Goal: Transaction & Acquisition: Book appointment/travel/reservation

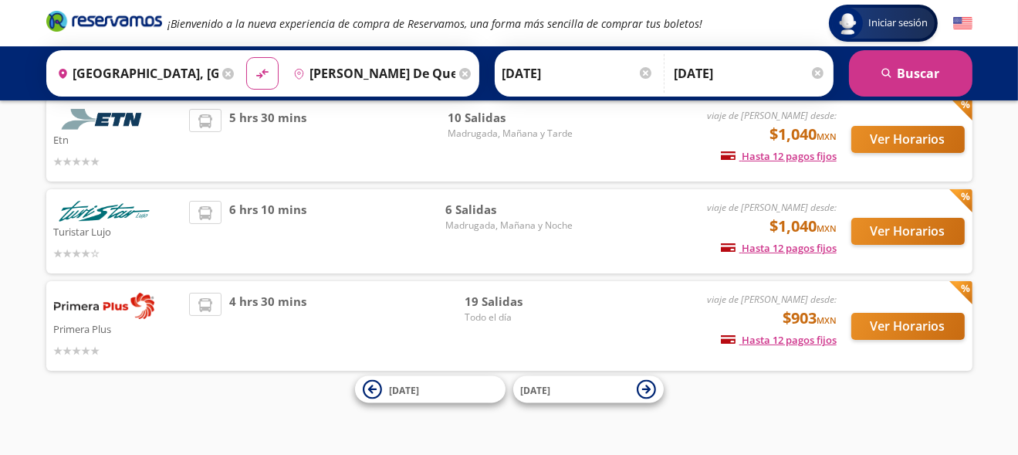
scroll to position [113, 0]
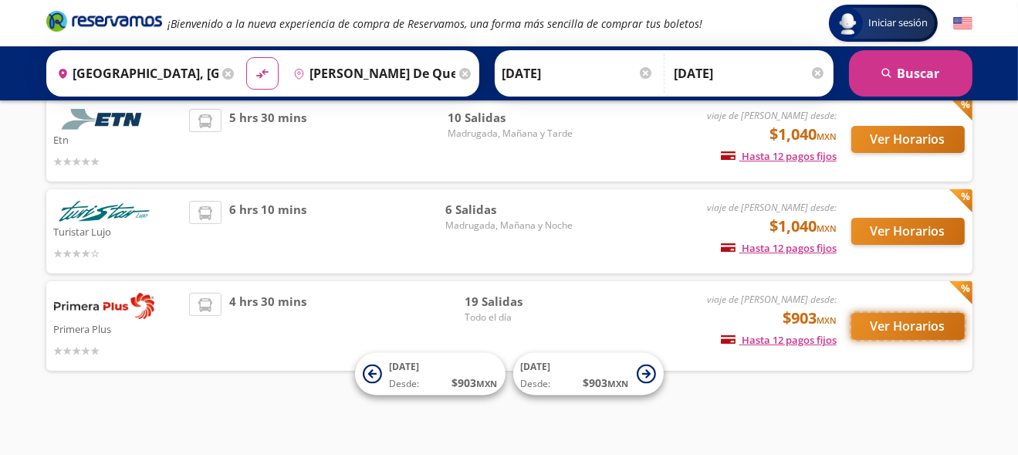
click at [874, 330] on button "Ver Horarios" at bounding box center [907, 326] width 113 height 27
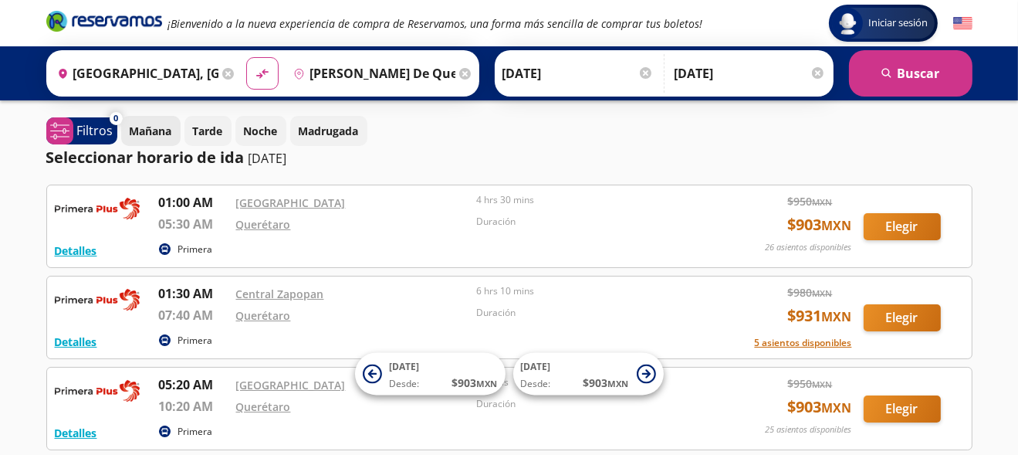
click at [167, 128] on p "Mañana" at bounding box center [151, 131] width 42 height 16
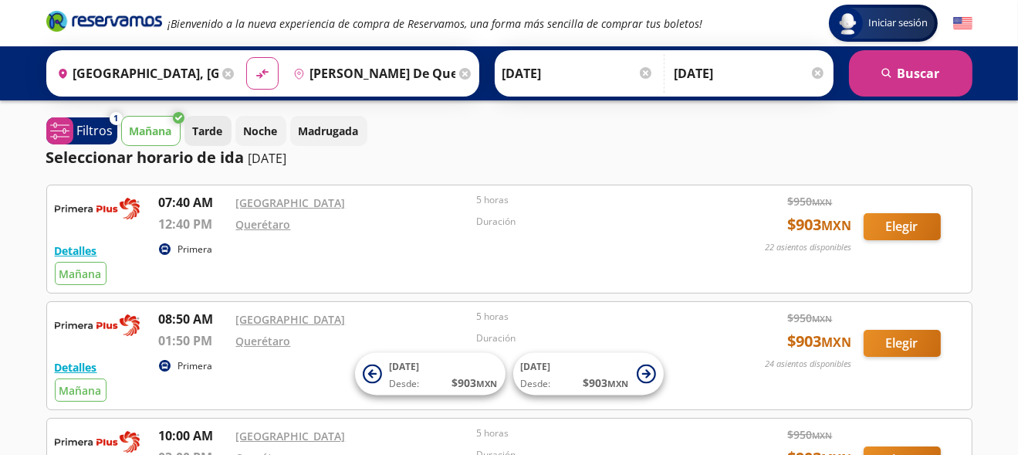
click at [193, 117] on button "Tarde" at bounding box center [207, 131] width 47 height 30
click at [154, 126] on p "Mañana" at bounding box center [151, 131] width 42 height 16
drag, startPoint x: 218, startPoint y: 69, endPoint x: 217, endPoint y: 61, distance: 8.6
click at [217, 61] on div "Origen heroicons:map-pin-20-solid [GEOGRAPHIC_DATA], [GEOGRAPHIC_DATA]" at bounding box center [144, 73] width 189 height 40
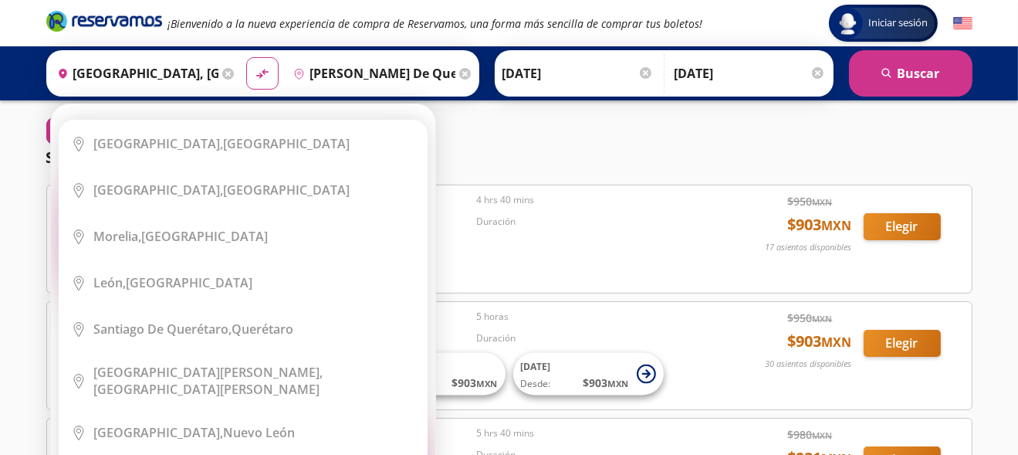
click at [226, 75] on icon at bounding box center [228, 74] width 12 height 12
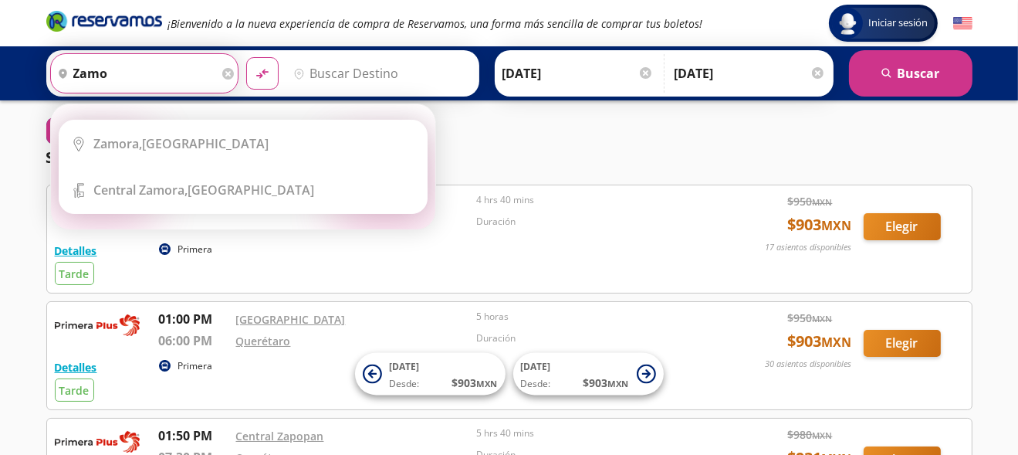
click at [246, 57] on button "material-symbols:compare-arrows-rounded" at bounding box center [262, 73] width 32 height 32
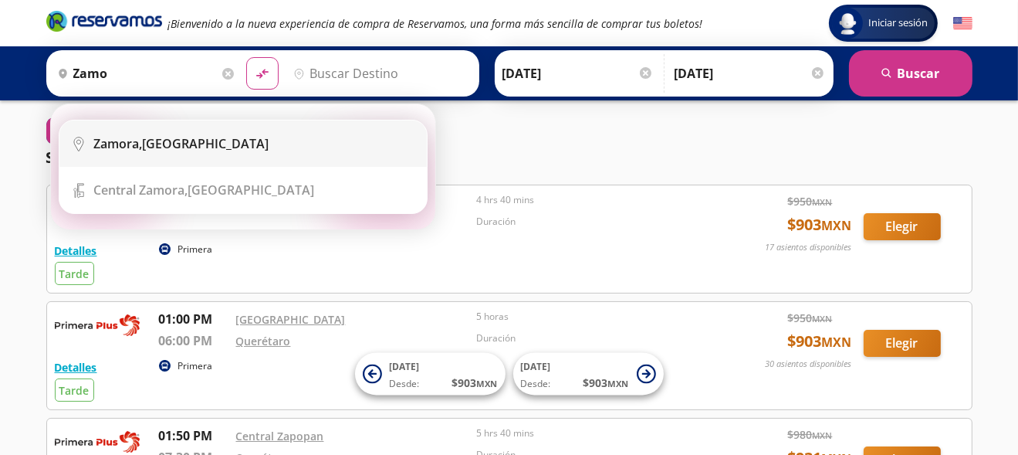
click at [213, 157] on li "City Icon [GEOGRAPHIC_DATA], [GEOGRAPHIC_DATA]" at bounding box center [242, 143] width 367 height 46
type input "[GEOGRAPHIC_DATA], [GEOGRAPHIC_DATA]"
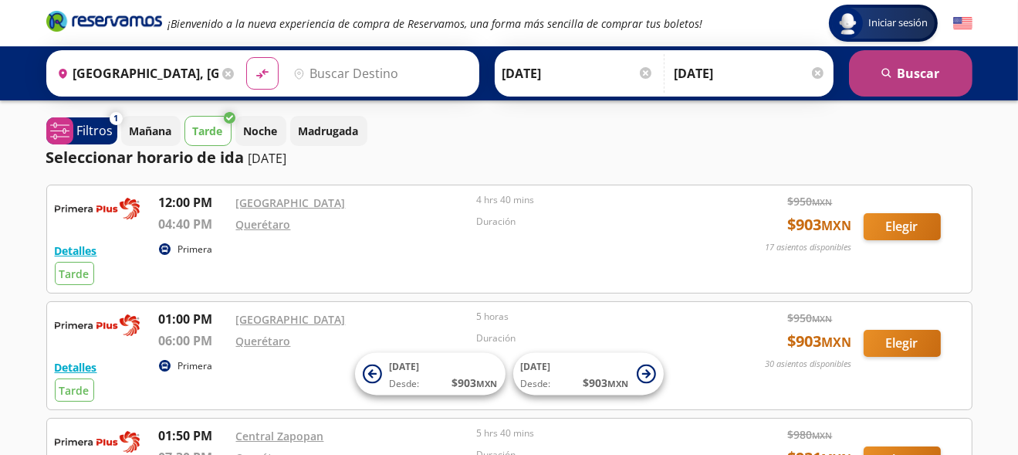
click at [881, 77] on icon "search" at bounding box center [887, 74] width 12 height 12
click at [913, 76] on button "search [GEOGRAPHIC_DATA]" at bounding box center [910, 73] width 123 height 46
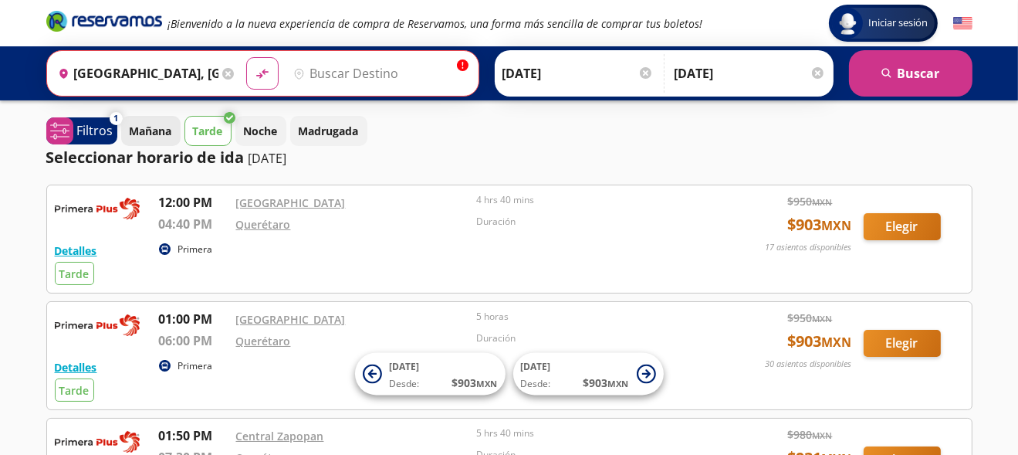
click at [160, 121] on button "Mañana" at bounding box center [150, 131] width 59 height 30
click at [358, 66] on input "Destino" at bounding box center [378, 73] width 183 height 39
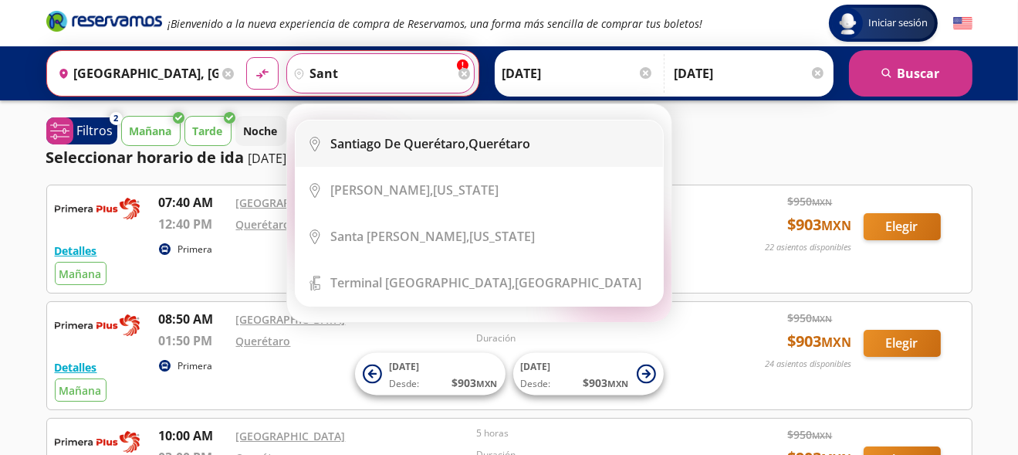
click at [400, 152] on li "City Icon [PERSON_NAME][GEOGRAPHIC_DATA], [GEOGRAPHIC_DATA]" at bounding box center [479, 143] width 367 height 46
type input "[PERSON_NAME] de Querétaro, [GEOGRAPHIC_DATA]"
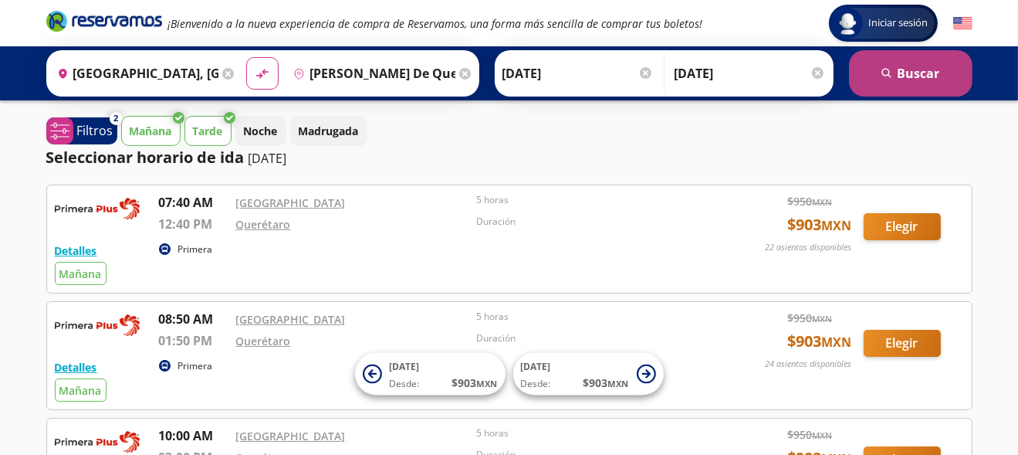
click at [946, 75] on button "search [GEOGRAPHIC_DATA]" at bounding box center [910, 73] width 123 height 46
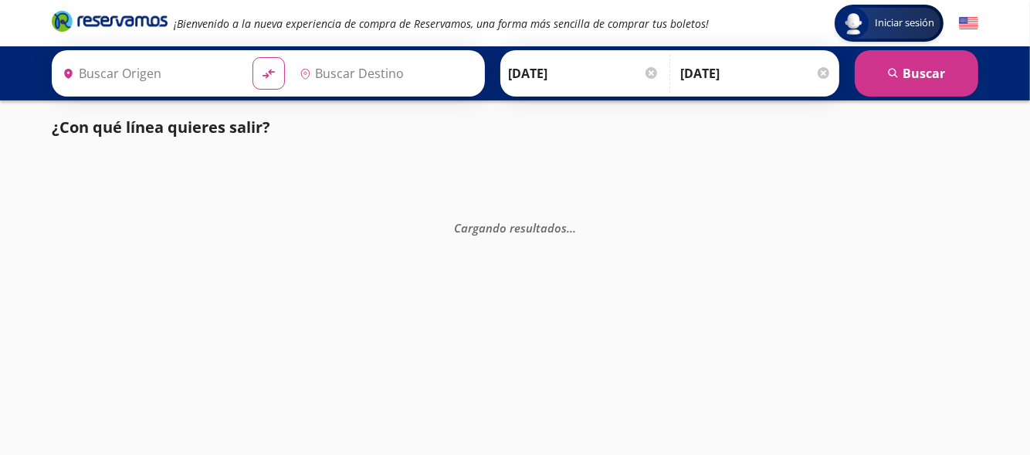
type input "[GEOGRAPHIC_DATA], [GEOGRAPHIC_DATA]"
type input "[PERSON_NAME] de Querétaro, [GEOGRAPHIC_DATA]"
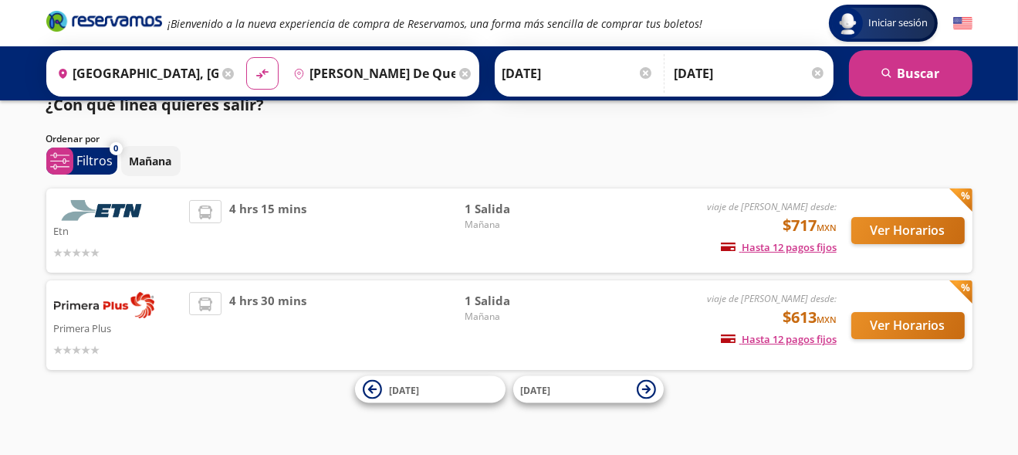
scroll to position [22, 0]
click at [861, 330] on button "Ver Horarios" at bounding box center [907, 325] width 113 height 27
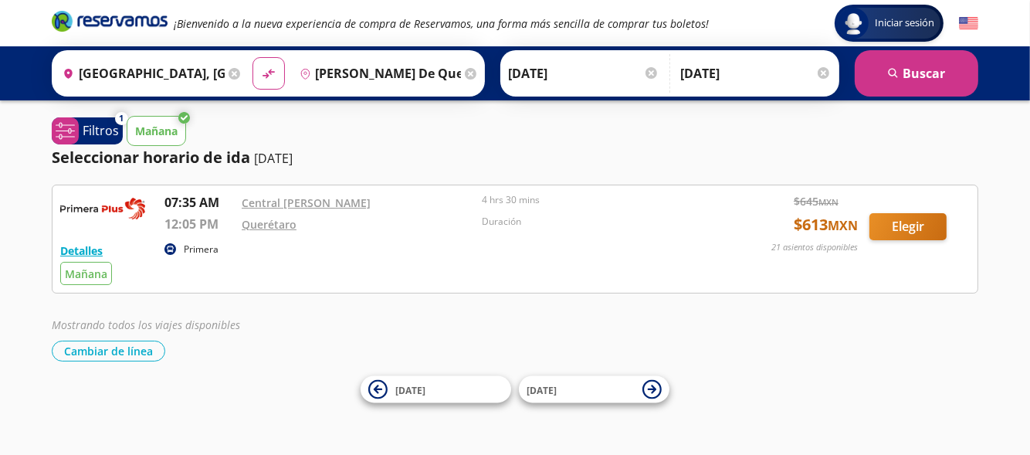
click at [228, 72] on icon at bounding box center [234, 74] width 12 height 12
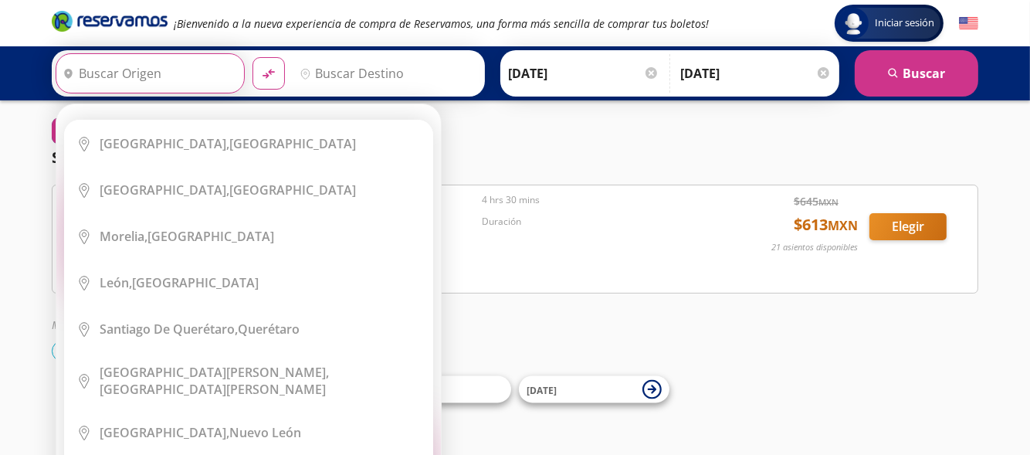
click at [207, 78] on input "Origen" at bounding box center [148, 73] width 184 height 39
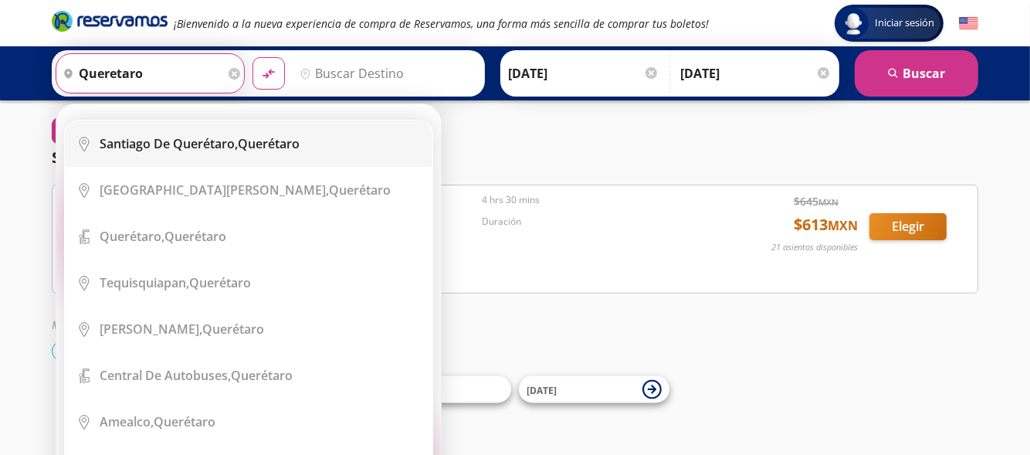
click at [194, 148] on b "Santiago de Querétaro," at bounding box center [169, 143] width 138 height 17
type input "[PERSON_NAME] de Querétaro, [GEOGRAPHIC_DATA]"
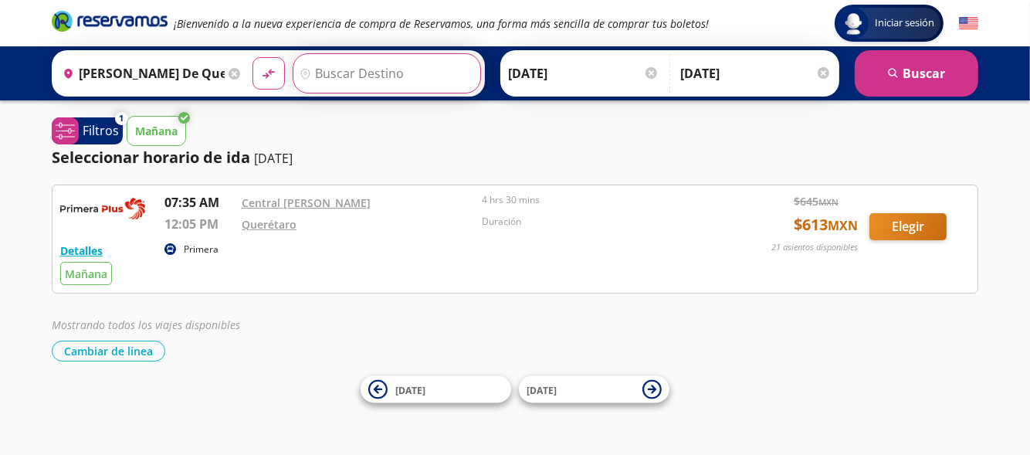
click at [302, 82] on input "Destino" at bounding box center [385, 73] width 184 height 39
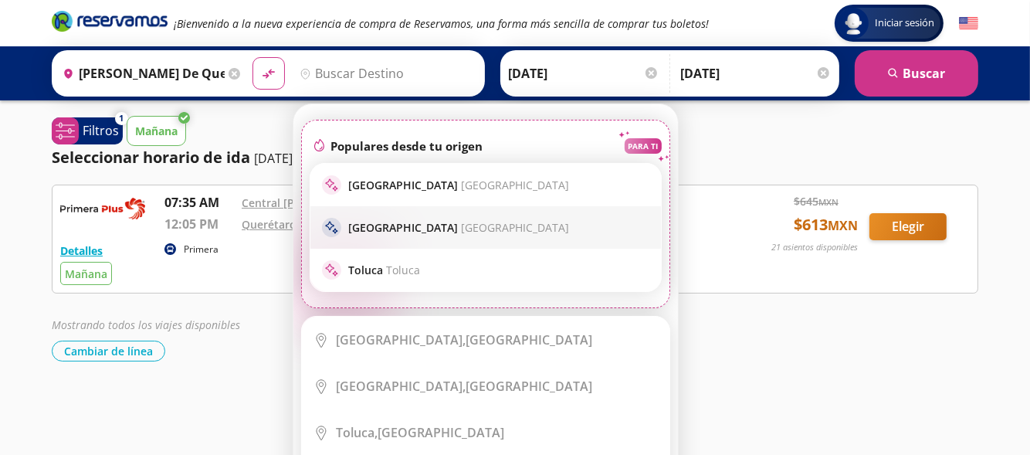
click at [359, 222] on p "Guadalajara [GEOGRAPHIC_DATA]" at bounding box center [459, 227] width 221 height 15
type input "[GEOGRAPHIC_DATA], [GEOGRAPHIC_DATA]"
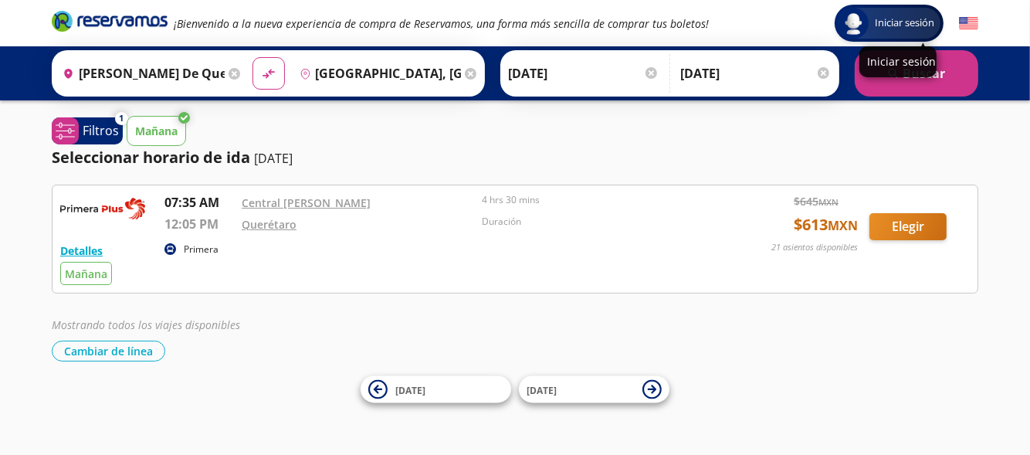
click at [928, 66] on p "Iniciar sesión" at bounding box center [898, 61] width 62 height 15
click at [946, 79] on button "search [GEOGRAPHIC_DATA]" at bounding box center [915, 73] width 123 height 46
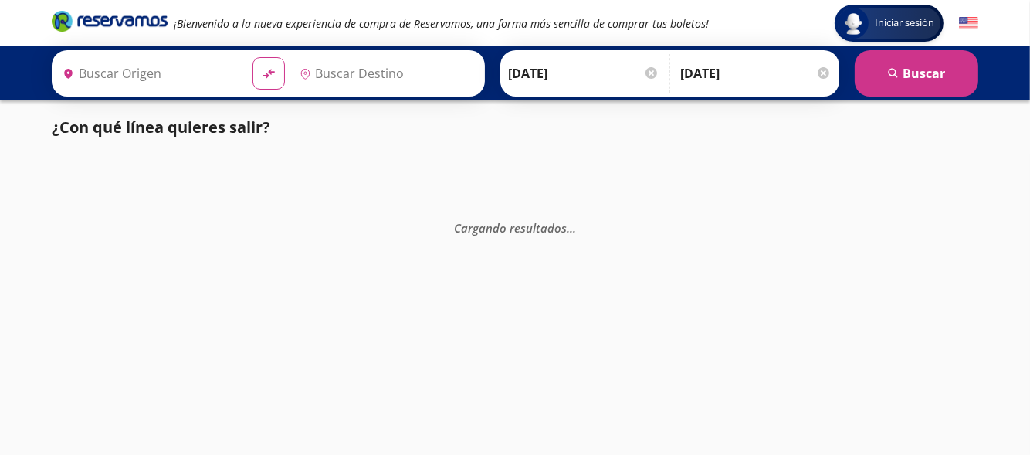
type input "[PERSON_NAME] de Querétaro, [GEOGRAPHIC_DATA]"
type input "[GEOGRAPHIC_DATA], [GEOGRAPHIC_DATA]"
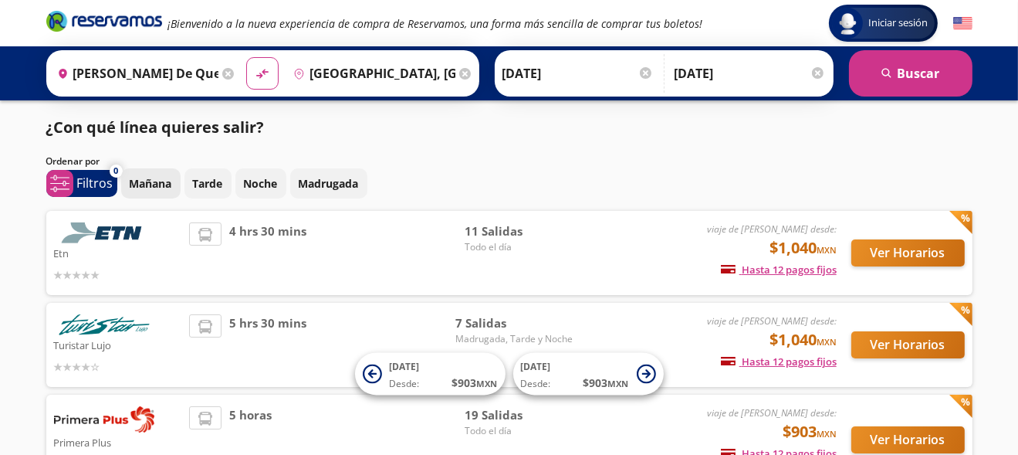
click at [151, 191] on p "Mañana" at bounding box center [151, 183] width 42 height 16
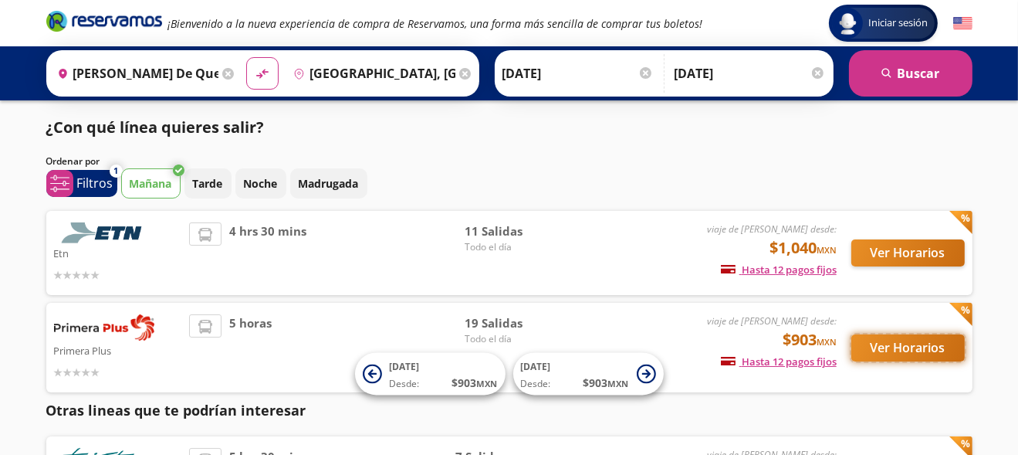
click at [947, 350] on button "Ver Horarios" at bounding box center [907, 347] width 113 height 27
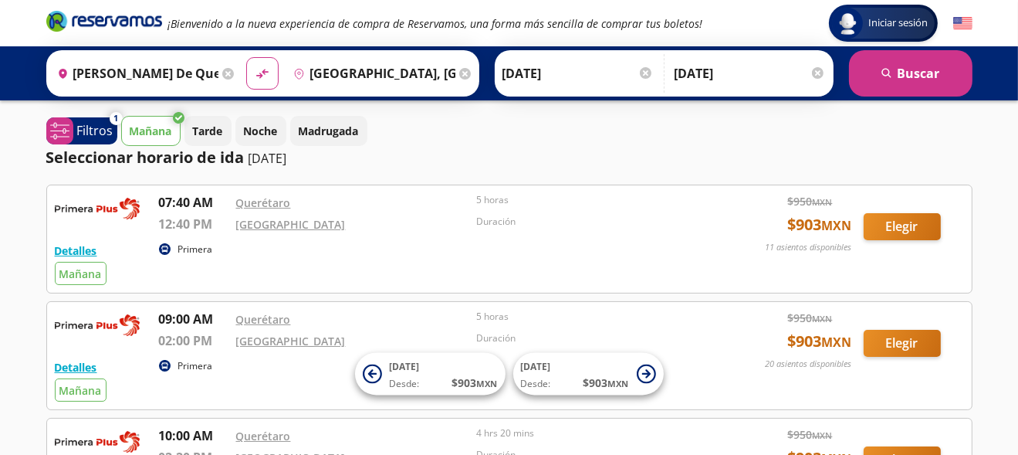
click at [459, 69] on icon at bounding box center [465, 74] width 12 height 12
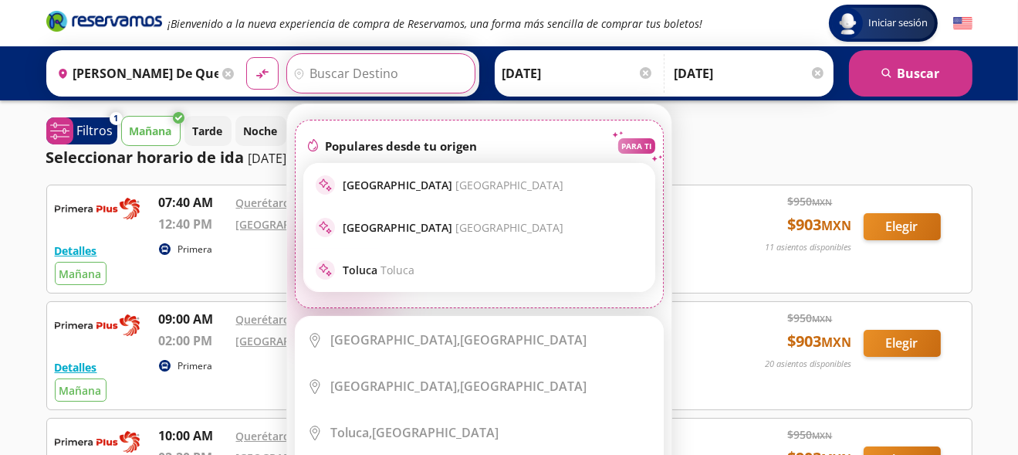
click at [388, 65] on input "Destino" at bounding box center [379, 73] width 184 height 39
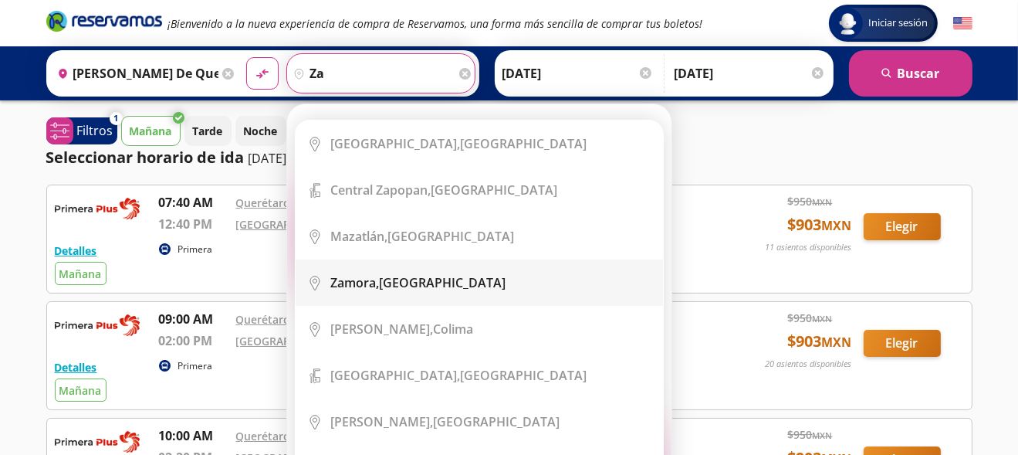
click at [378, 282] on b "Zamora," at bounding box center [354, 282] width 49 height 17
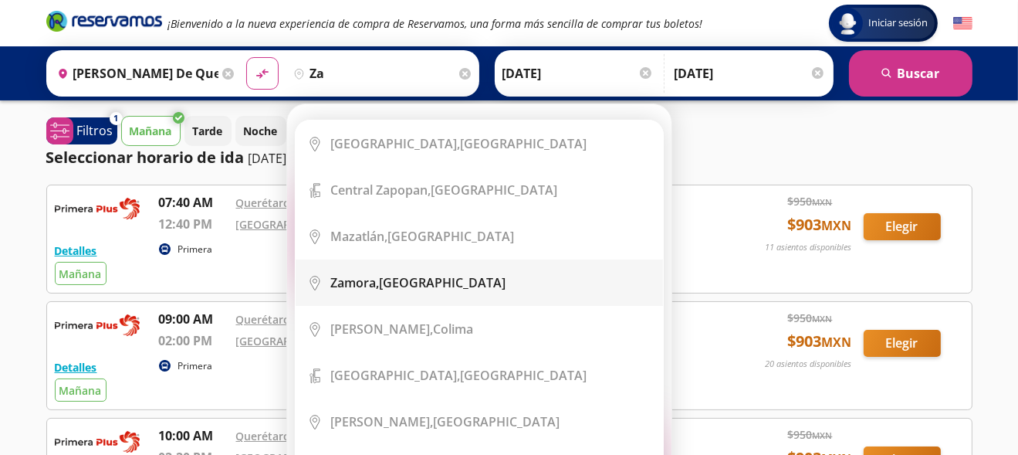
type input "[GEOGRAPHIC_DATA], [GEOGRAPHIC_DATA]"
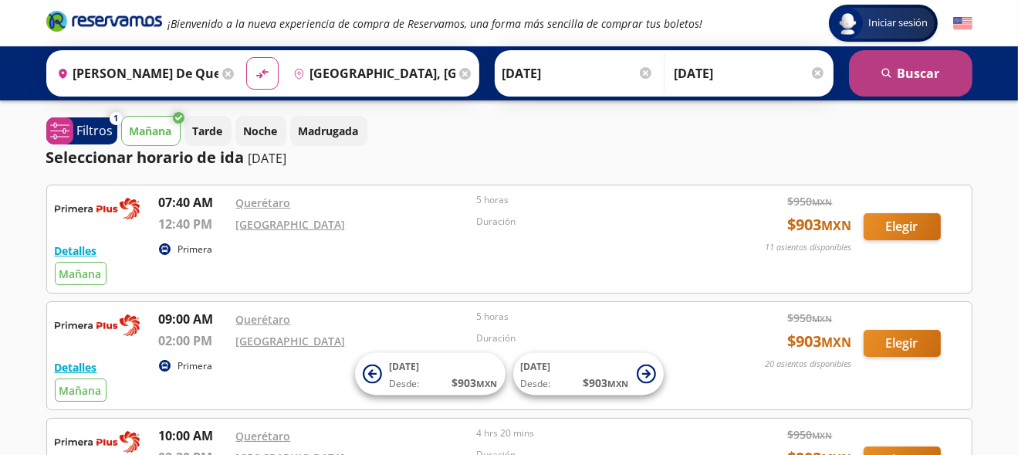
click at [888, 91] on button "search [GEOGRAPHIC_DATA]" at bounding box center [910, 73] width 123 height 46
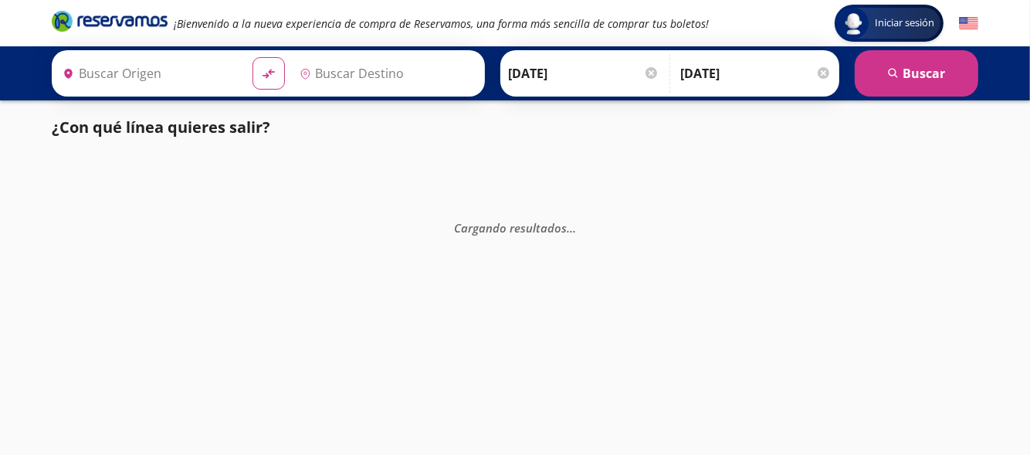
type input "[PERSON_NAME] de Querétaro, [GEOGRAPHIC_DATA]"
type input "[GEOGRAPHIC_DATA], [GEOGRAPHIC_DATA]"
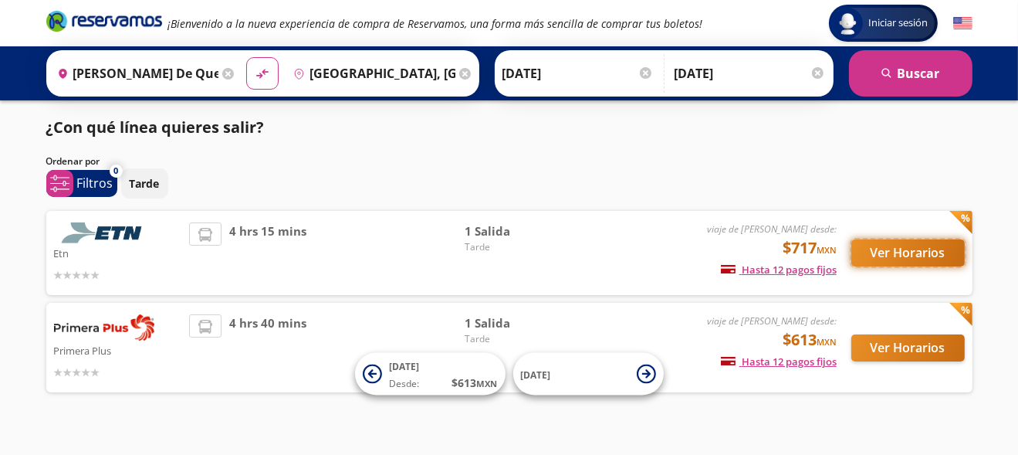
click at [895, 249] on button "Ver Horarios" at bounding box center [907, 252] width 113 height 27
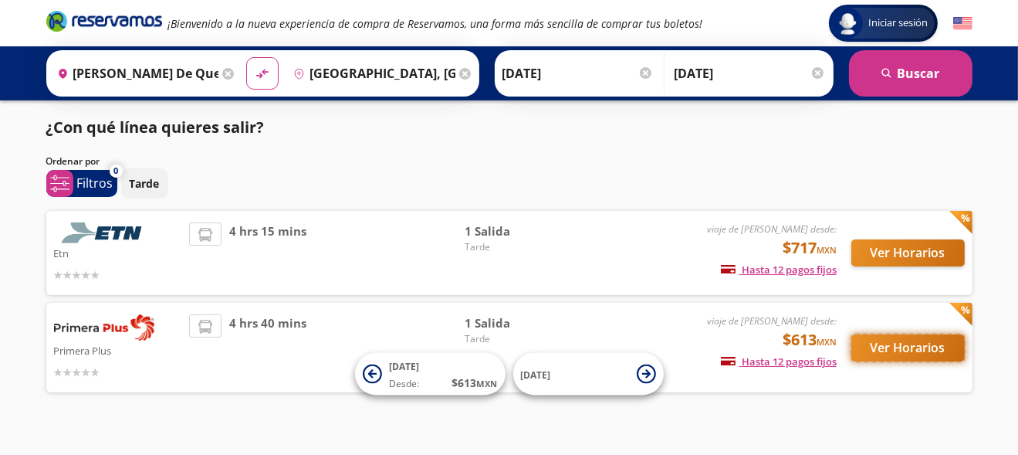
click at [890, 345] on button "Ver Horarios" at bounding box center [907, 347] width 113 height 27
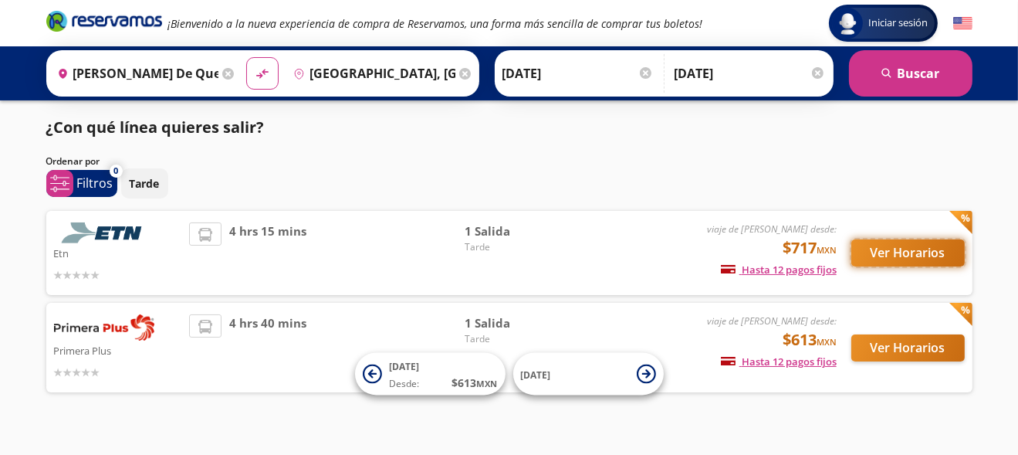
click at [912, 252] on button "Ver Horarios" at bounding box center [907, 252] width 113 height 27
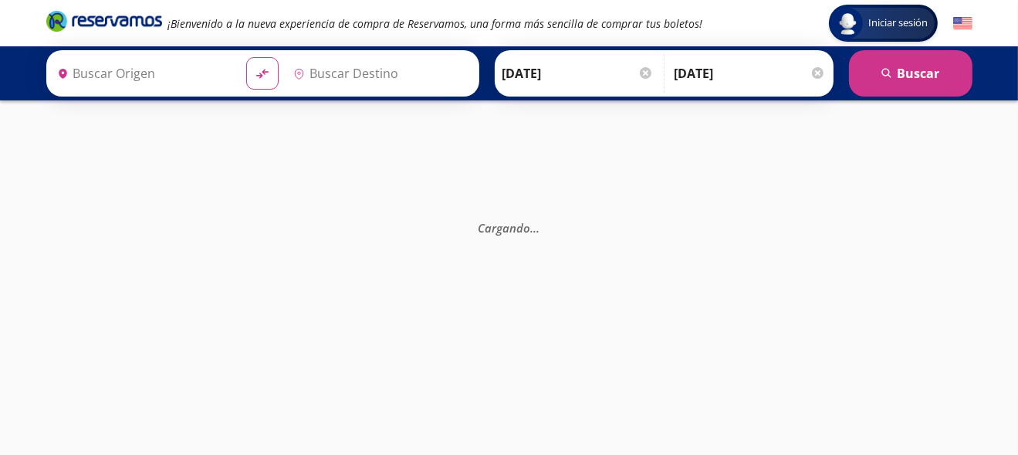
type input "[PERSON_NAME] de Querétaro, [GEOGRAPHIC_DATA]"
type input "[GEOGRAPHIC_DATA], [GEOGRAPHIC_DATA]"
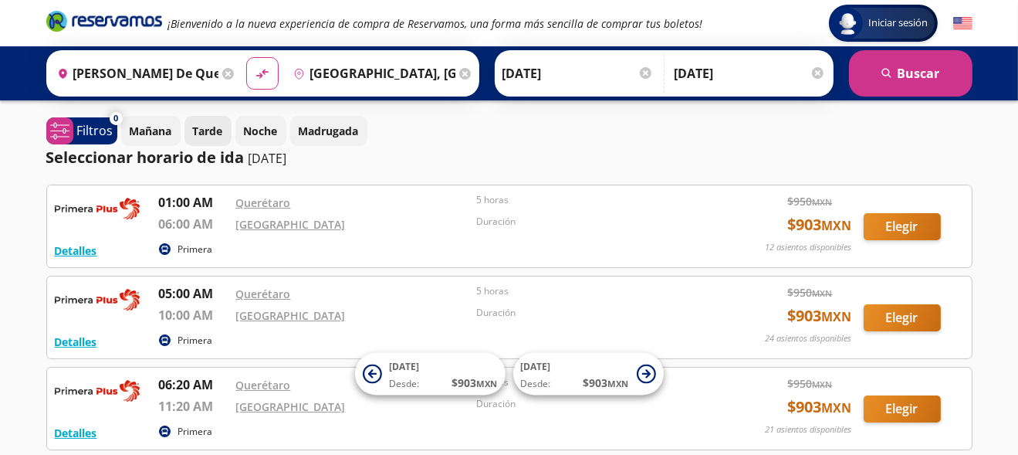
click at [199, 128] on p "Tarde" at bounding box center [208, 131] width 30 height 16
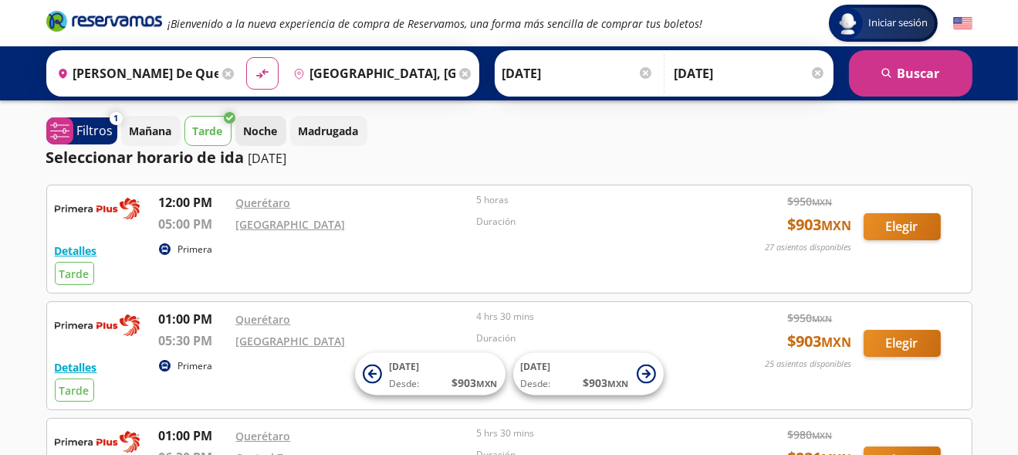
click at [263, 131] on p "Noche" at bounding box center [261, 131] width 34 height 16
click at [342, 140] on button "Madrugada" at bounding box center [328, 131] width 77 height 30
click at [169, 131] on p "Mañana" at bounding box center [151, 131] width 42 height 16
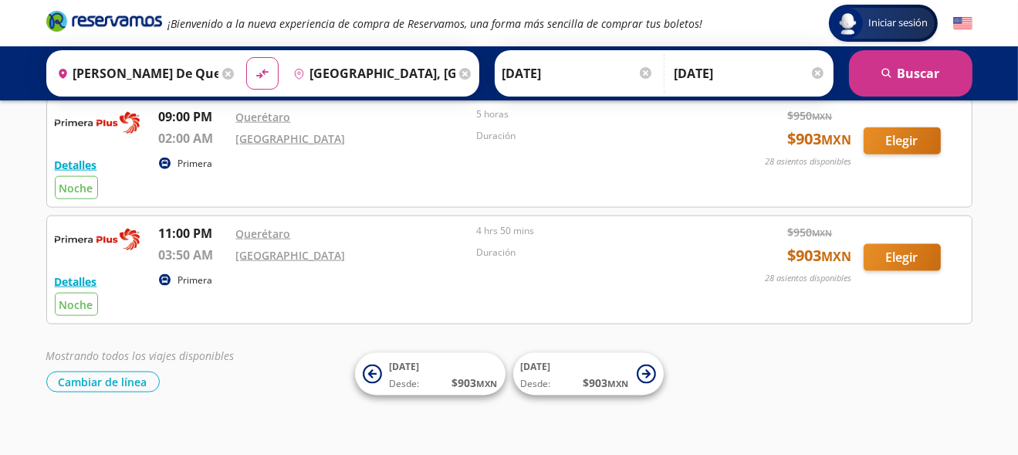
scroll to position [2070, 0]
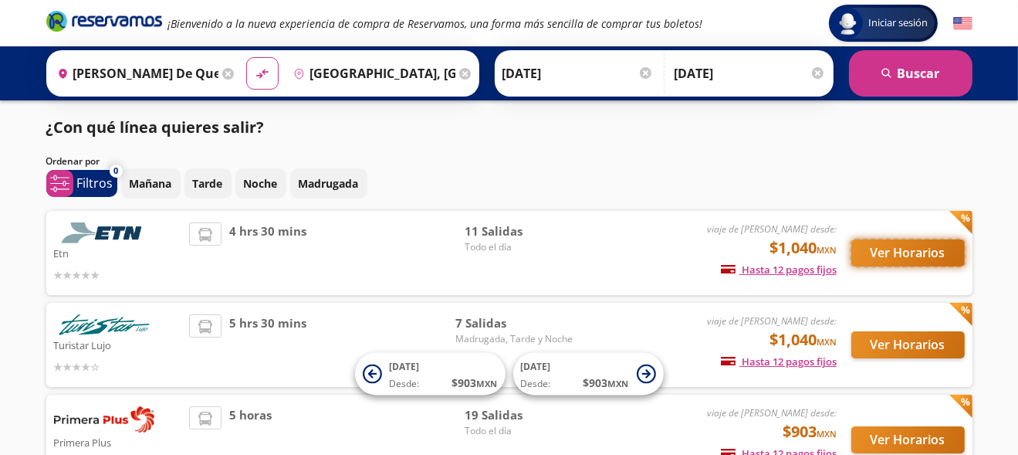
click at [904, 254] on button "Ver Horarios" at bounding box center [907, 252] width 113 height 27
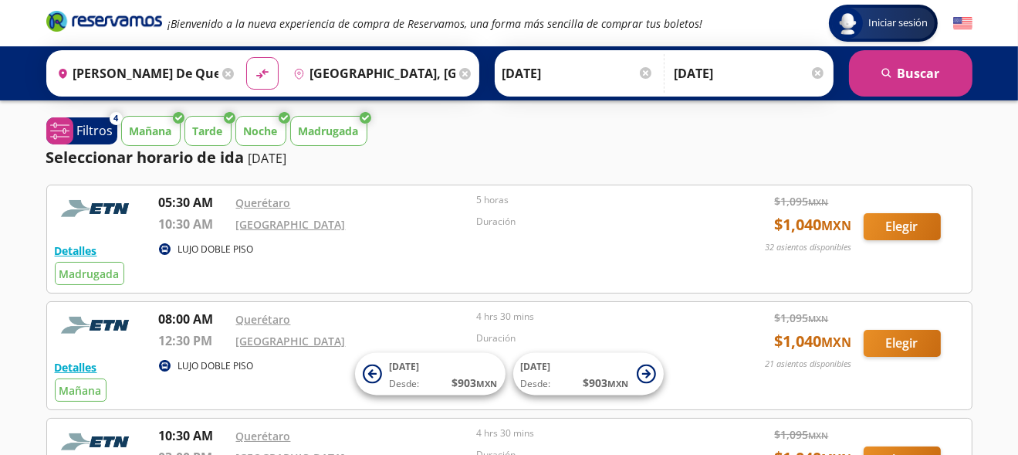
click at [211, 130] on p "Tarde" at bounding box center [208, 131] width 30 height 16
click at [252, 123] on p "Noche" at bounding box center [261, 131] width 34 height 16
click at [316, 132] on p "Madrugada" at bounding box center [329, 131] width 60 height 16
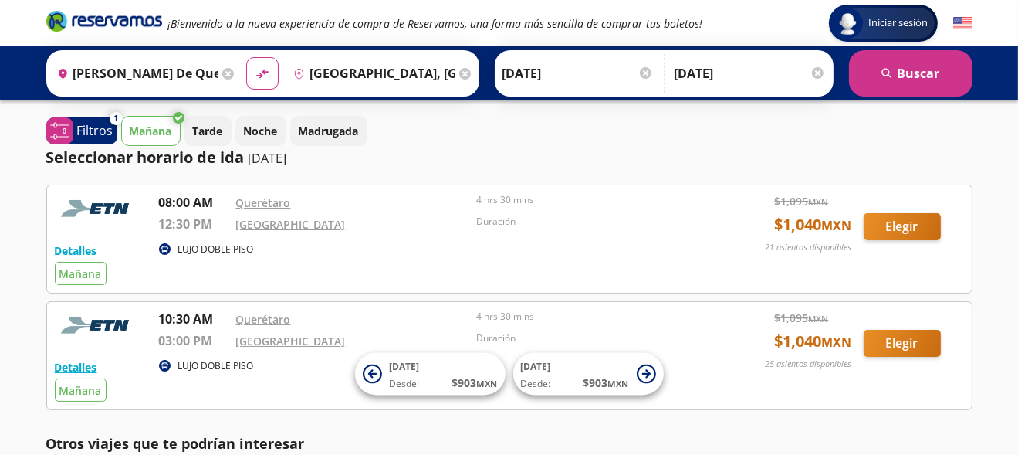
click at [163, 118] on button "Mañana" at bounding box center [150, 131] width 59 height 30
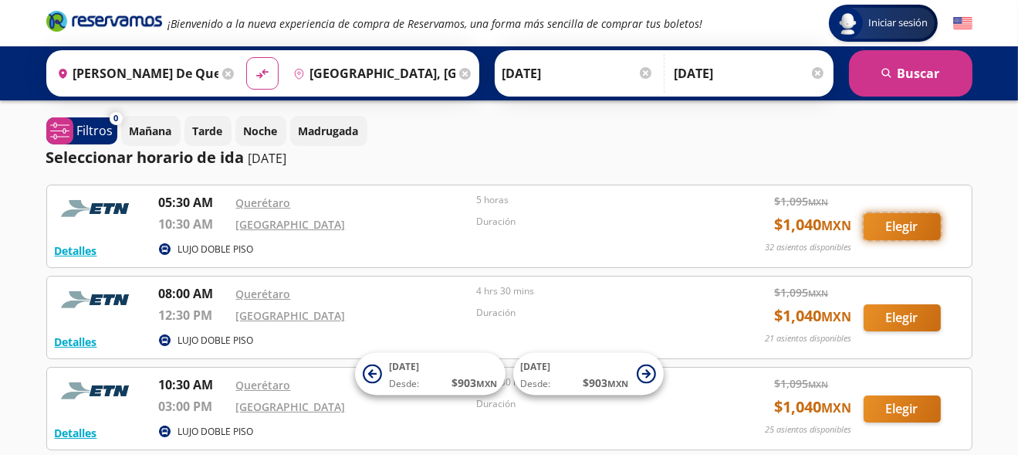
click at [894, 235] on button "Elegir" at bounding box center [902, 226] width 77 height 27
click at [167, 132] on p "Mañana" at bounding box center [151, 131] width 42 height 16
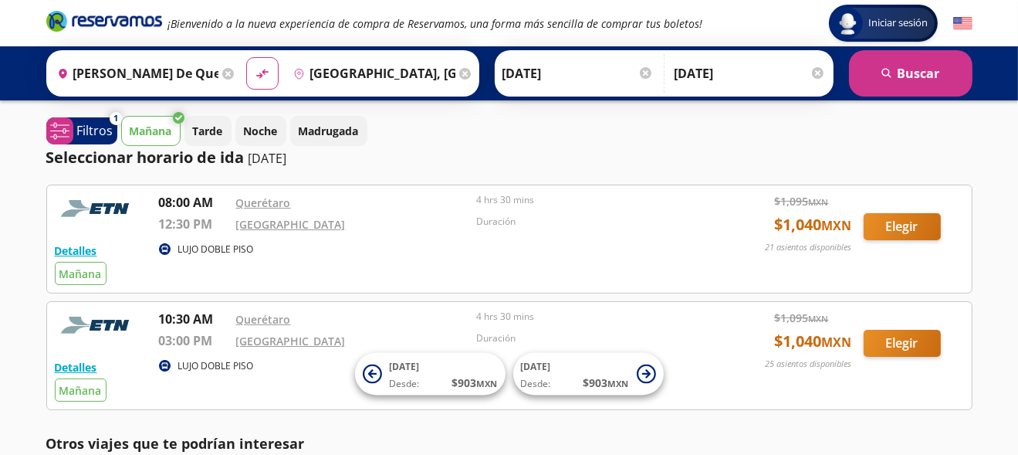
click at [154, 123] on p "Mañana" at bounding box center [151, 131] width 42 height 16
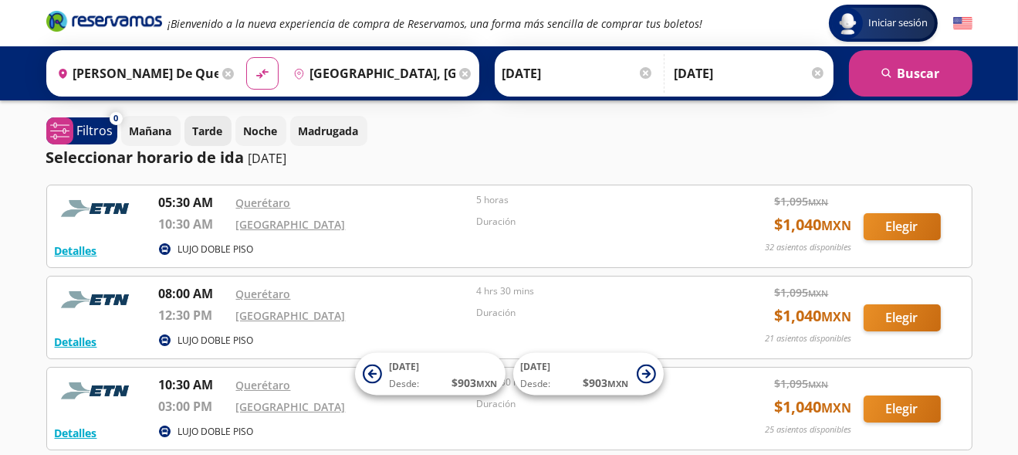
click at [203, 124] on p "Tarde" at bounding box center [208, 131] width 30 height 16
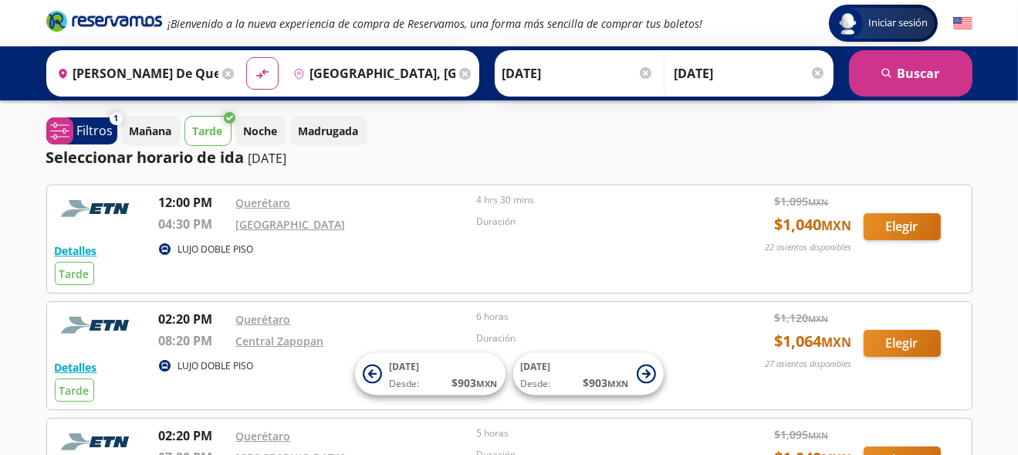
click at [205, 124] on p "Tarde" at bounding box center [208, 131] width 30 height 16
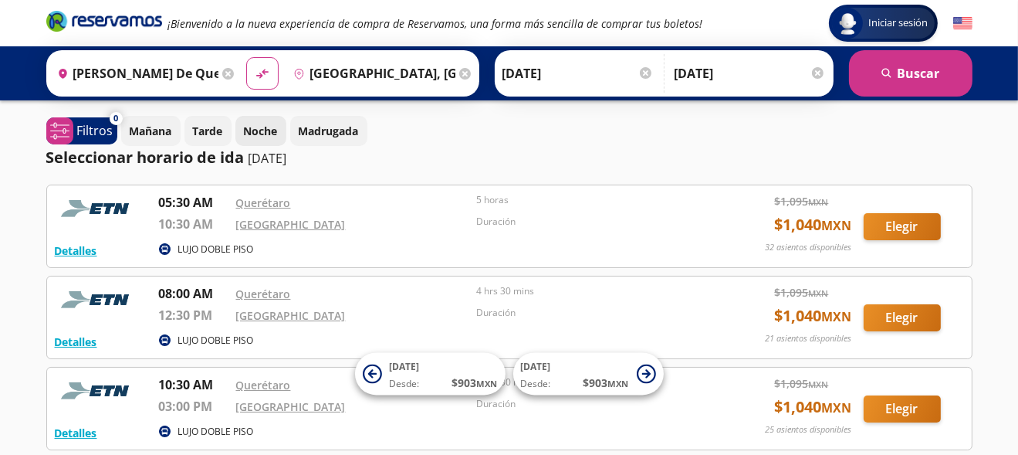
click at [266, 127] on p "Noche" at bounding box center [261, 131] width 34 height 16
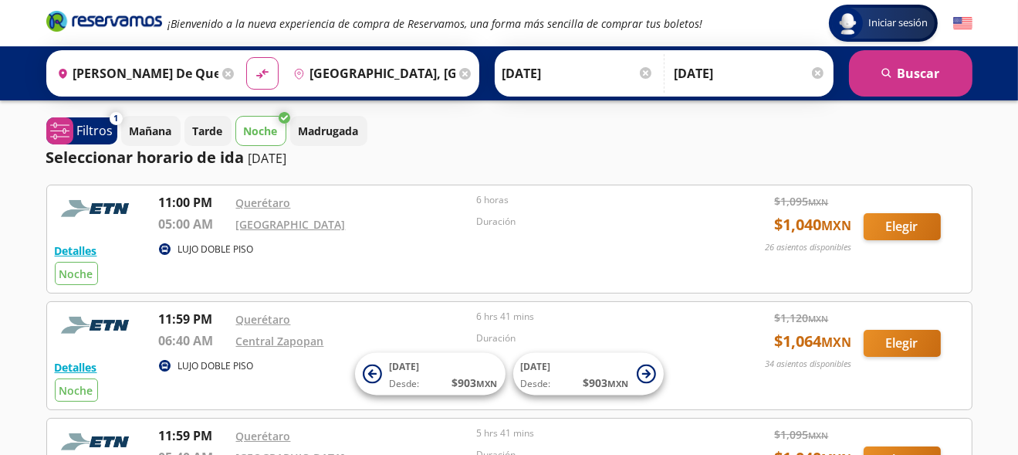
click at [266, 127] on p "Noche" at bounding box center [261, 131] width 34 height 16
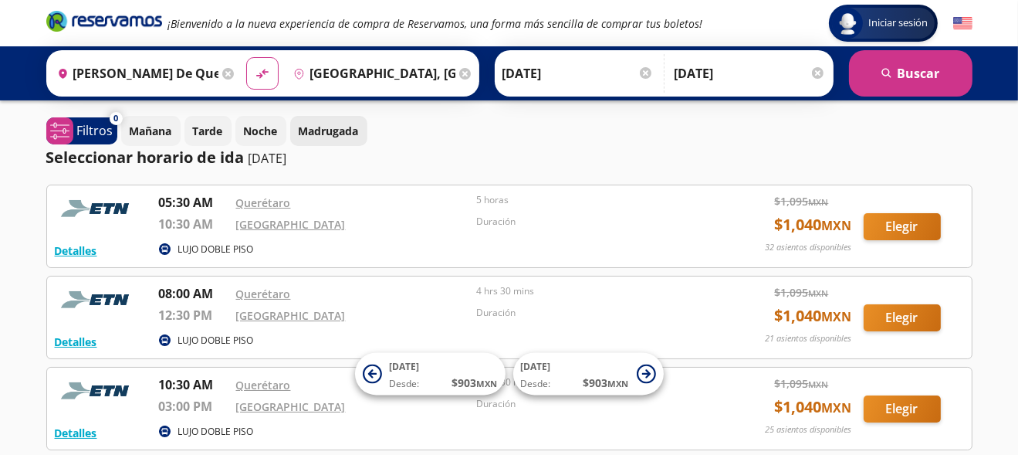
click at [359, 133] on p "Madrugada" at bounding box center [329, 131] width 60 height 16
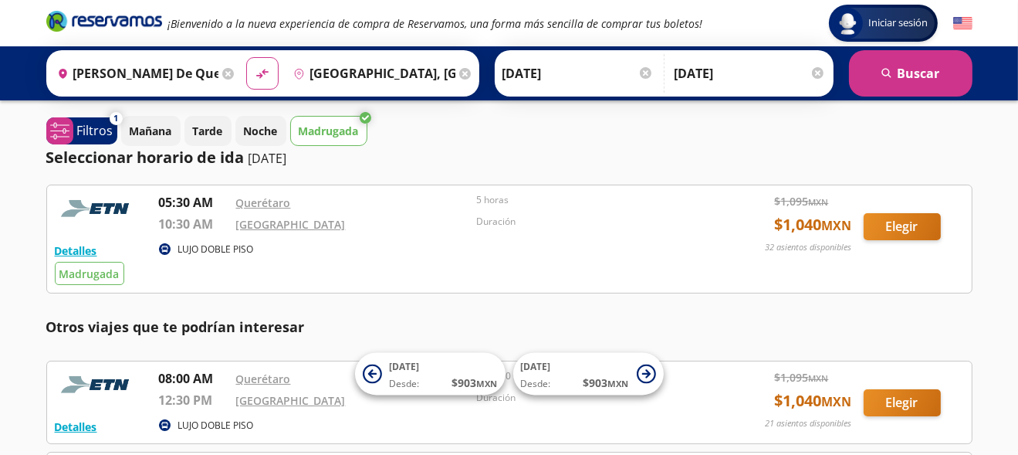
click at [359, 133] on p "Madrugada" at bounding box center [329, 131] width 60 height 16
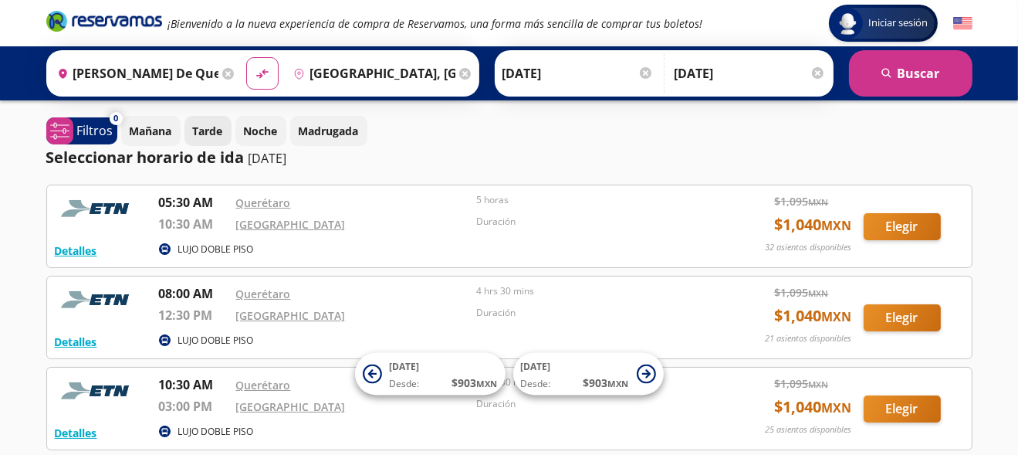
click at [215, 139] on button "Tarde" at bounding box center [207, 131] width 47 height 30
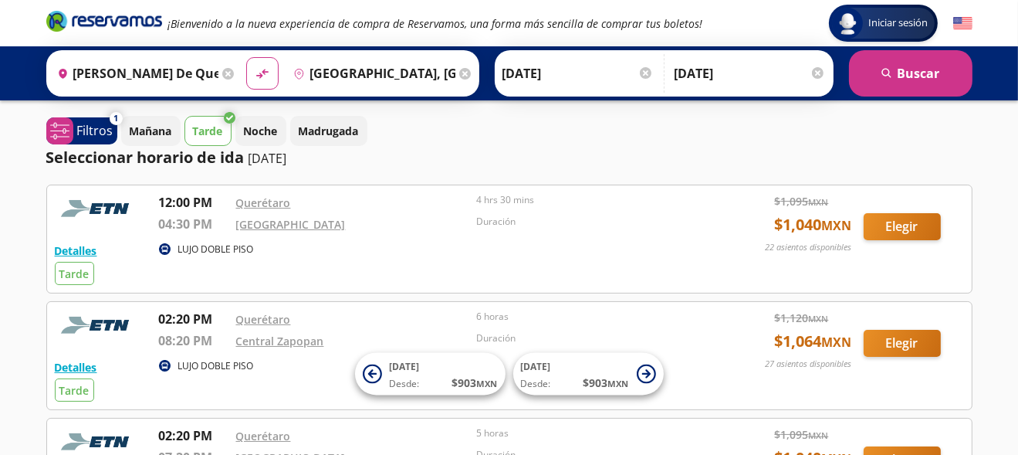
click at [215, 139] on button "Tarde" at bounding box center [207, 131] width 47 height 30
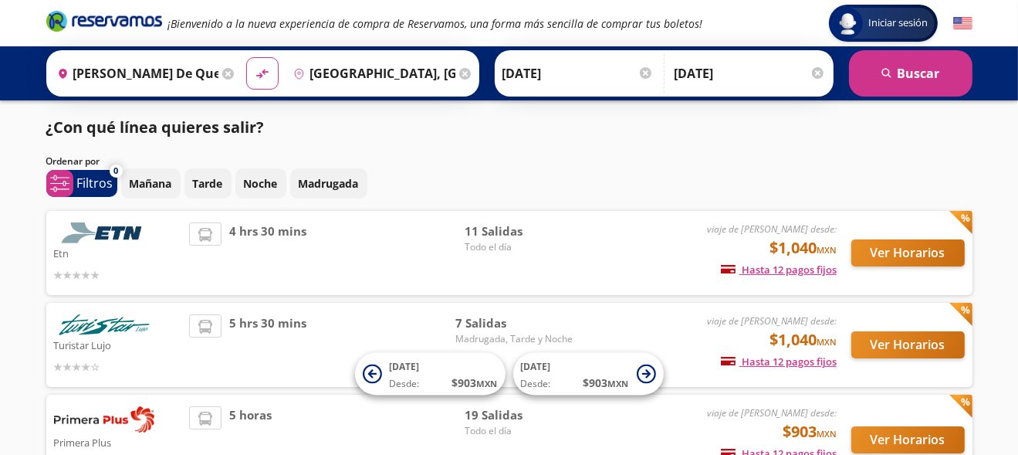
scroll to position [113, 0]
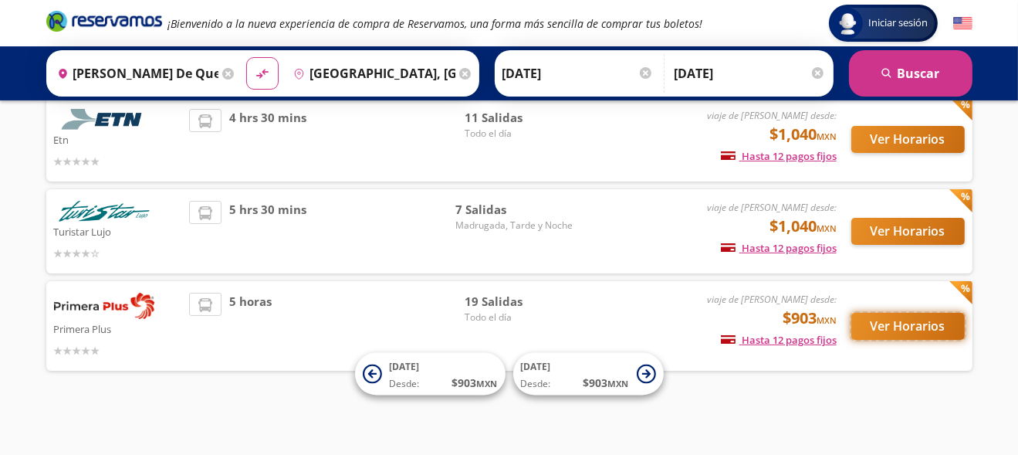
click at [894, 327] on button "Ver Horarios" at bounding box center [907, 326] width 113 height 27
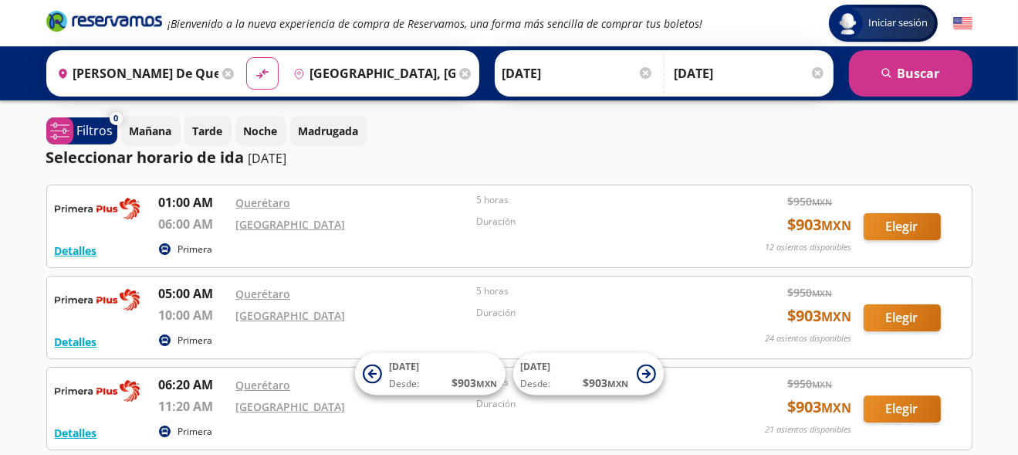
scroll to position [455, 0]
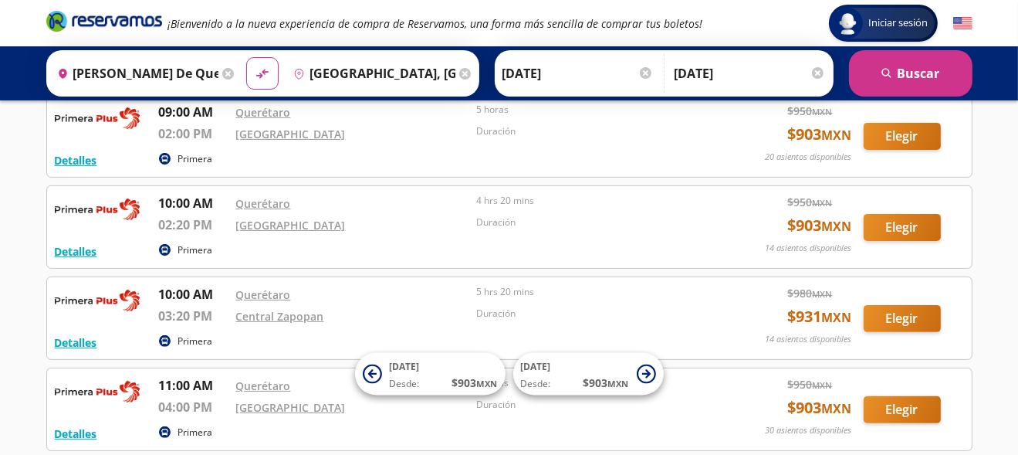
click at [459, 73] on icon at bounding box center [465, 74] width 12 height 12
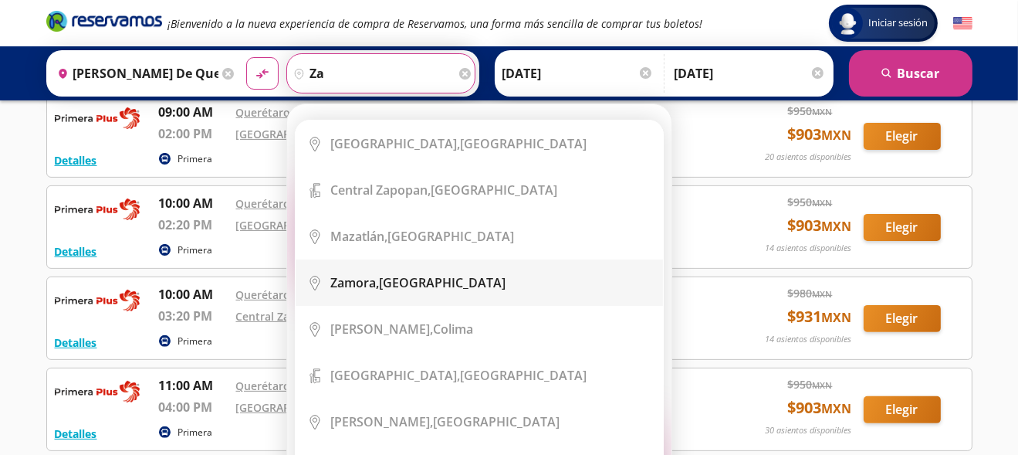
click at [392, 285] on div "[GEOGRAPHIC_DATA], [GEOGRAPHIC_DATA]" at bounding box center [417, 282] width 175 height 17
type input "[GEOGRAPHIC_DATA], [GEOGRAPHIC_DATA]"
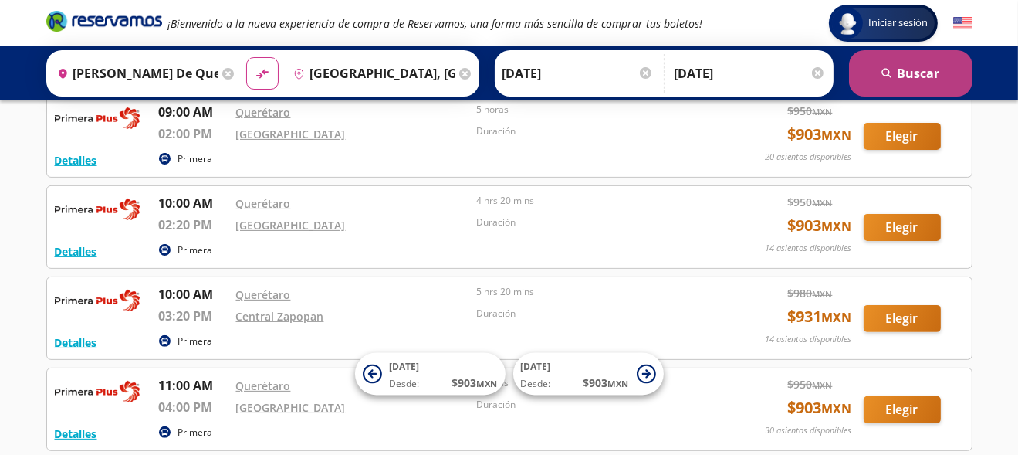
click at [952, 78] on button "search [GEOGRAPHIC_DATA]" at bounding box center [910, 73] width 123 height 46
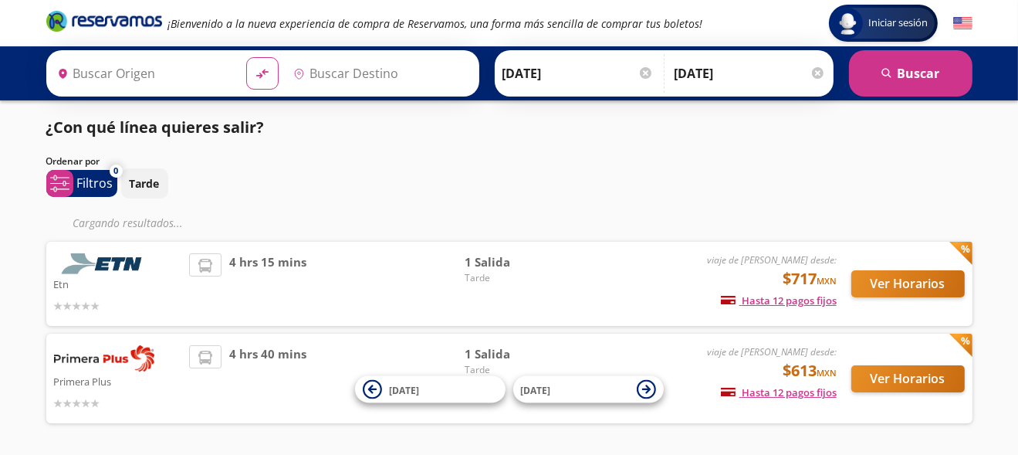
type input "[PERSON_NAME] de Querétaro, [GEOGRAPHIC_DATA]"
type input "[GEOGRAPHIC_DATA], [GEOGRAPHIC_DATA]"
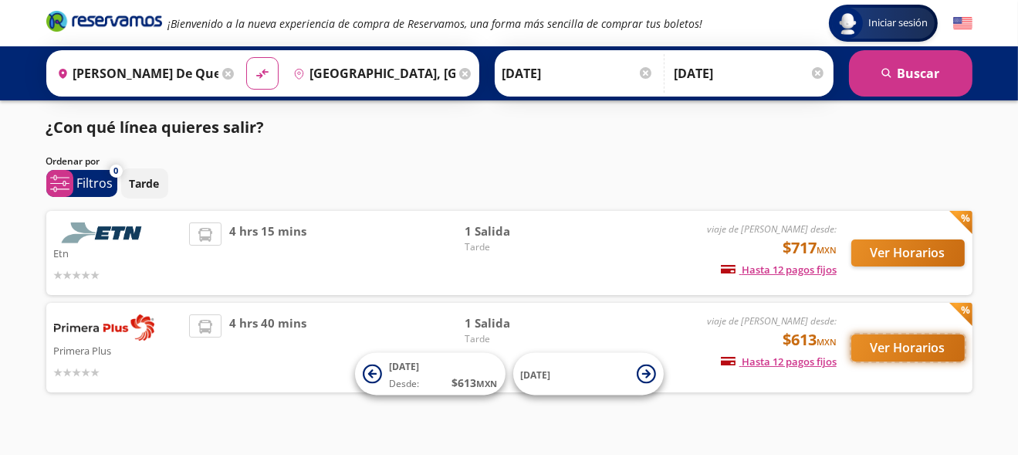
click at [946, 347] on button "Ver Horarios" at bounding box center [907, 347] width 113 height 27
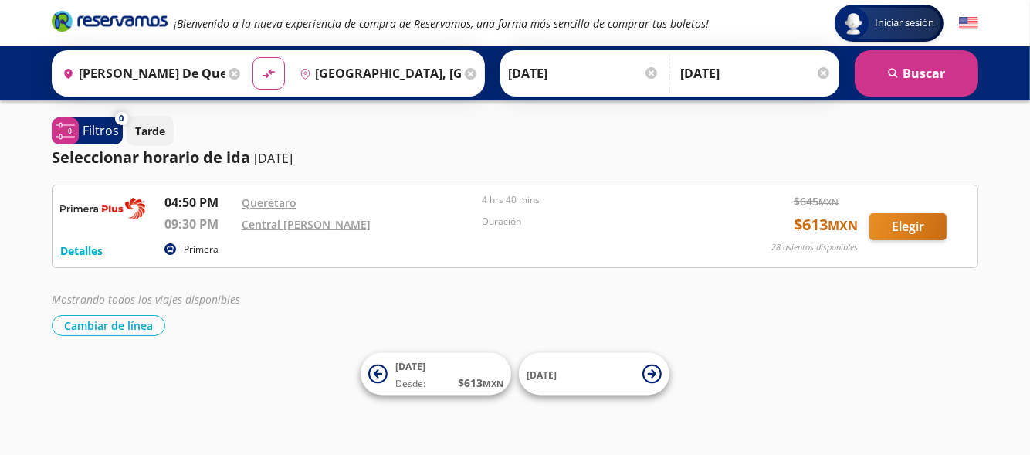
click at [230, 64] on div "Origen heroicons:map-pin-20-solid [PERSON_NAME][GEOGRAPHIC_DATA], [GEOGRAPHIC_D…" at bounding box center [150, 73] width 189 height 40
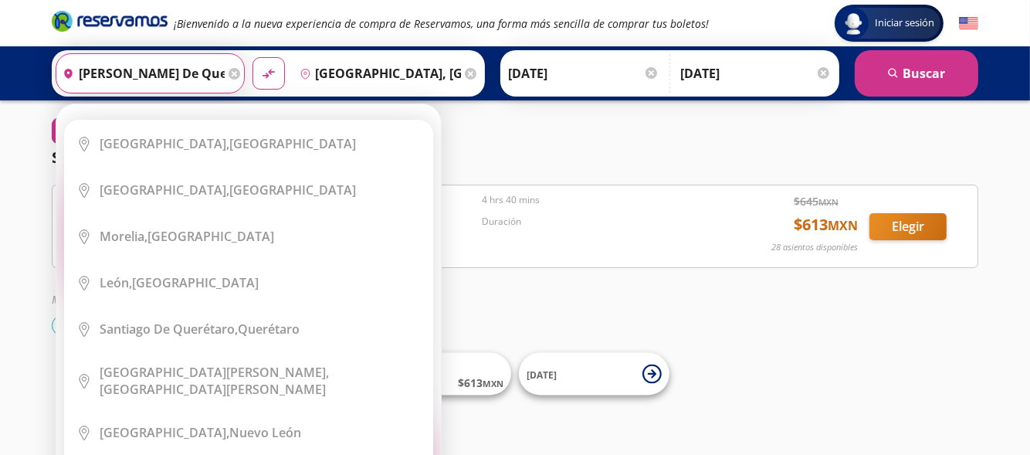
scroll to position [0, 68]
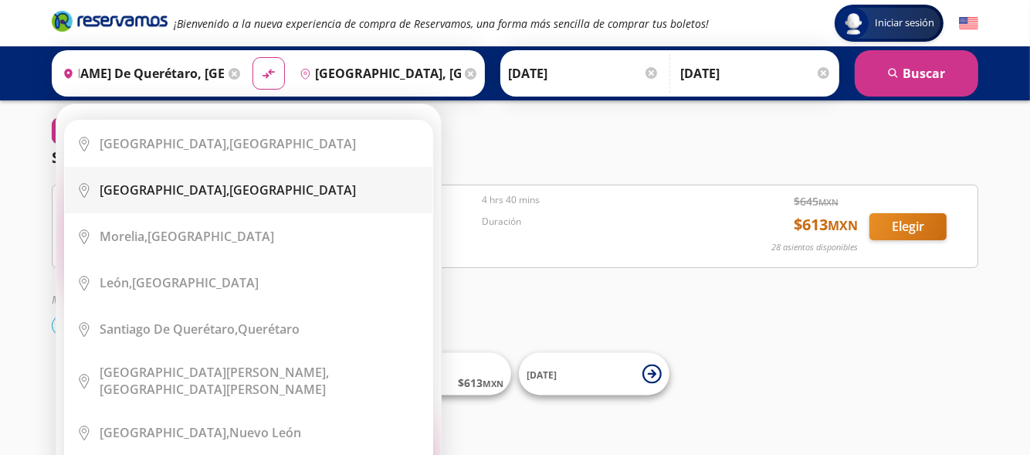
click at [235, 183] on div "[GEOGRAPHIC_DATA], [GEOGRAPHIC_DATA]" at bounding box center [260, 189] width 321 height 17
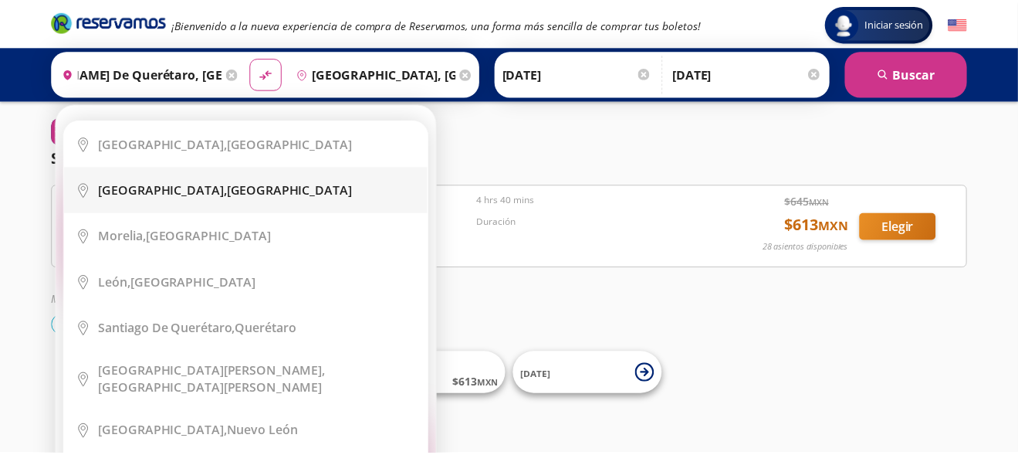
scroll to position [0, 0]
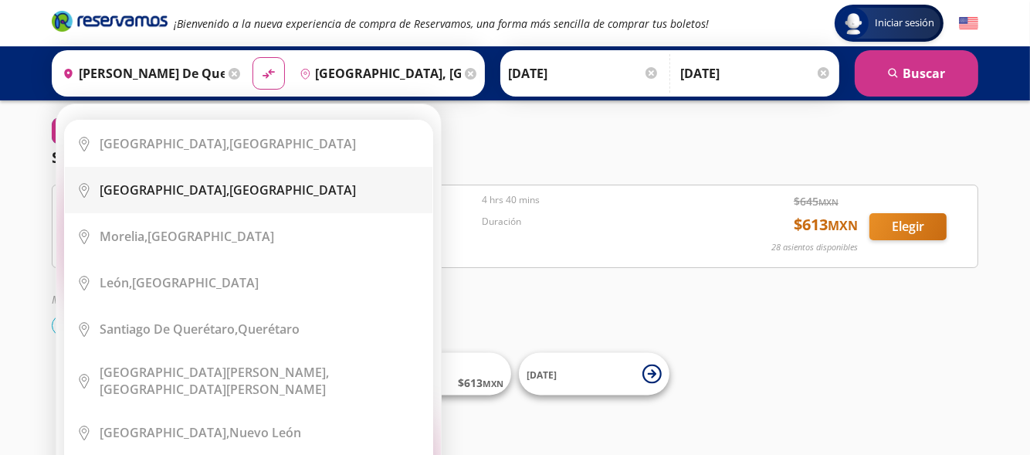
type input "[GEOGRAPHIC_DATA], [GEOGRAPHIC_DATA]"
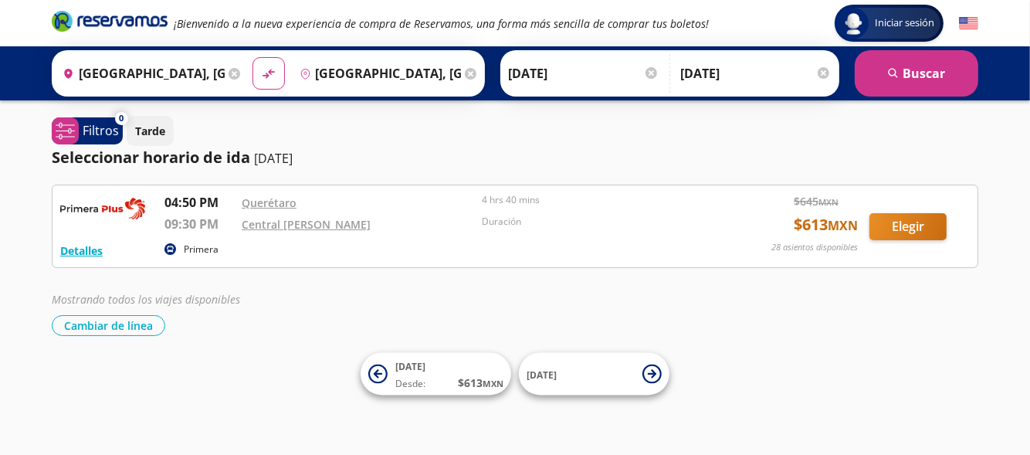
click at [460, 66] on div "Destino pin-outline [GEOGRAPHIC_DATA], [GEOGRAPHIC_DATA]" at bounding box center [387, 73] width 189 height 40
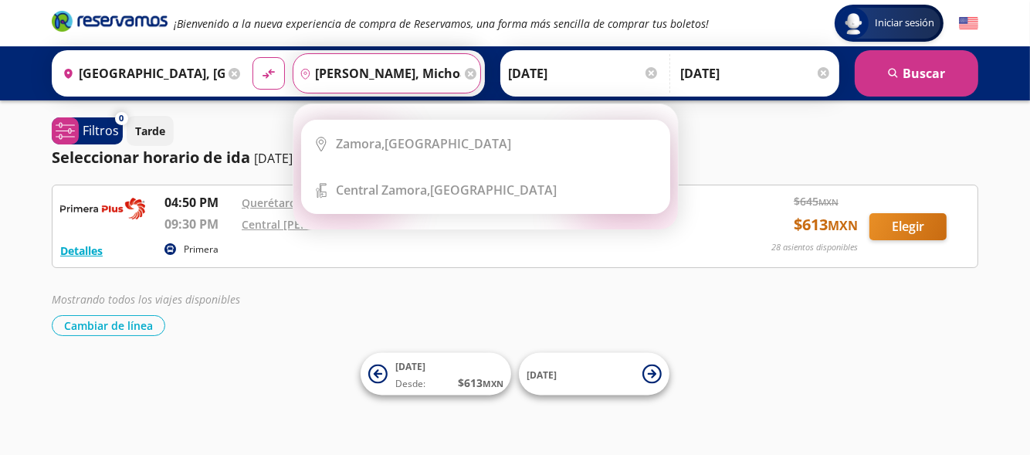
type input "[PERSON_NAME], michoa"
click at [469, 73] on icon at bounding box center [471, 74] width 12 height 12
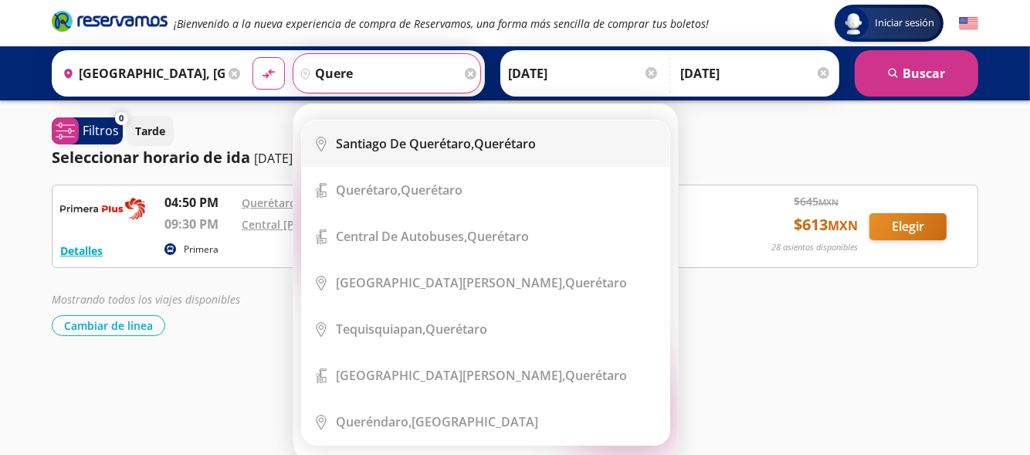
click at [449, 149] on b "Santiago de Querétaro," at bounding box center [406, 143] width 138 height 17
type input "[PERSON_NAME] de Querétaro, [GEOGRAPHIC_DATA]"
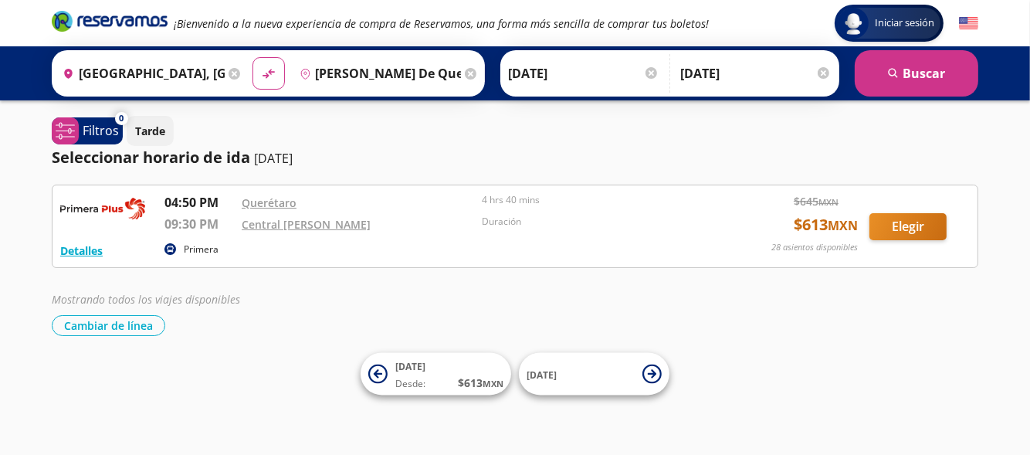
click at [232, 69] on icon at bounding box center [234, 74] width 12 height 12
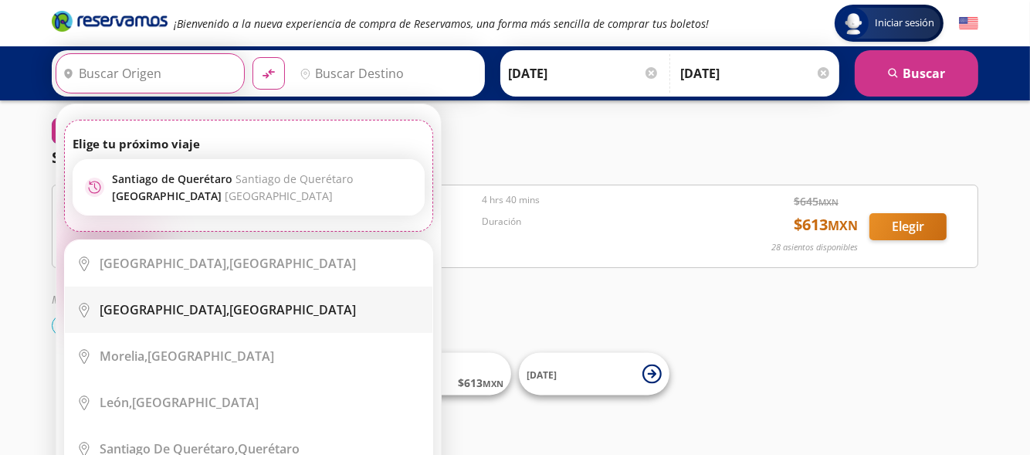
click at [181, 308] on div "[GEOGRAPHIC_DATA], [GEOGRAPHIC_DATA]" at bounding box center [228, 309] width 256 height 17
type input "[GEOGRAPHIC_DATA], [GEOGRAPHIC_DATA]"
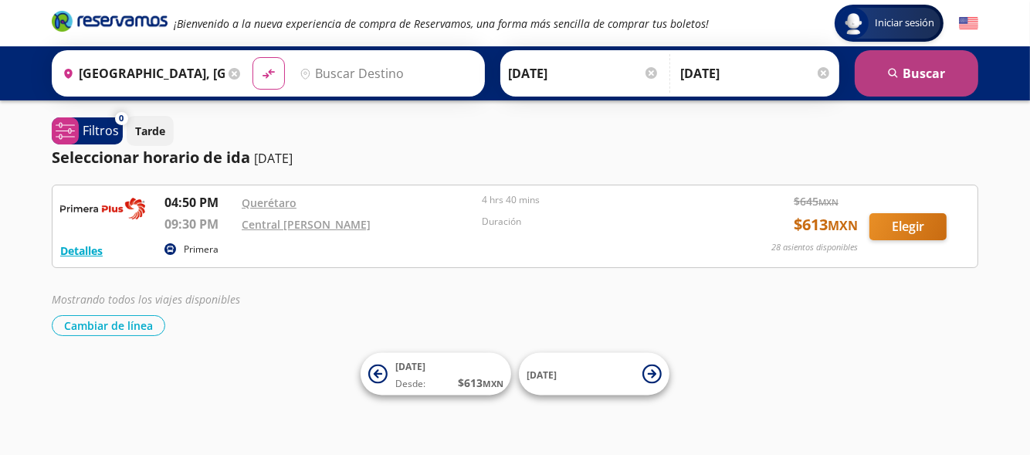
click at [942, 79] on button "search [GEOGRAPHIC_DATA]" at bounding box center [915, 73] width 123 height 46
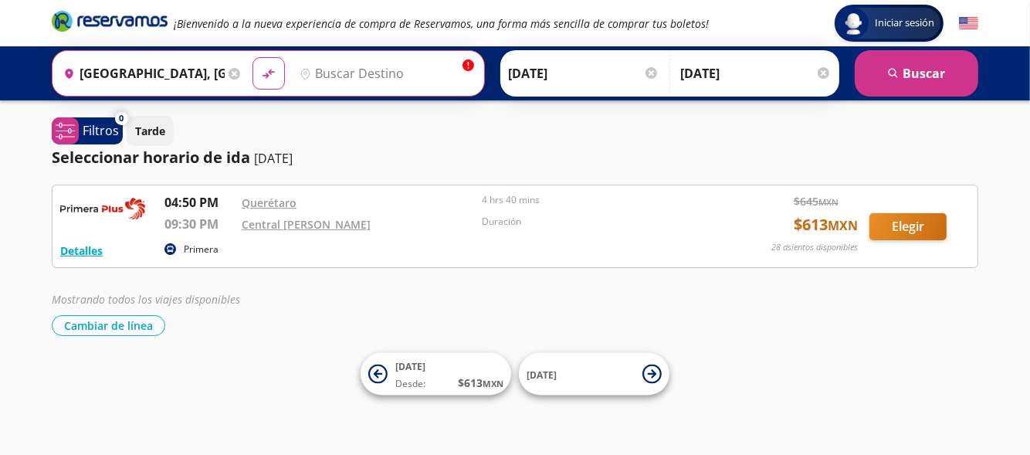
click at [409, 69] on input "Destino" at bounding box center [384, 73] width 183 height 39
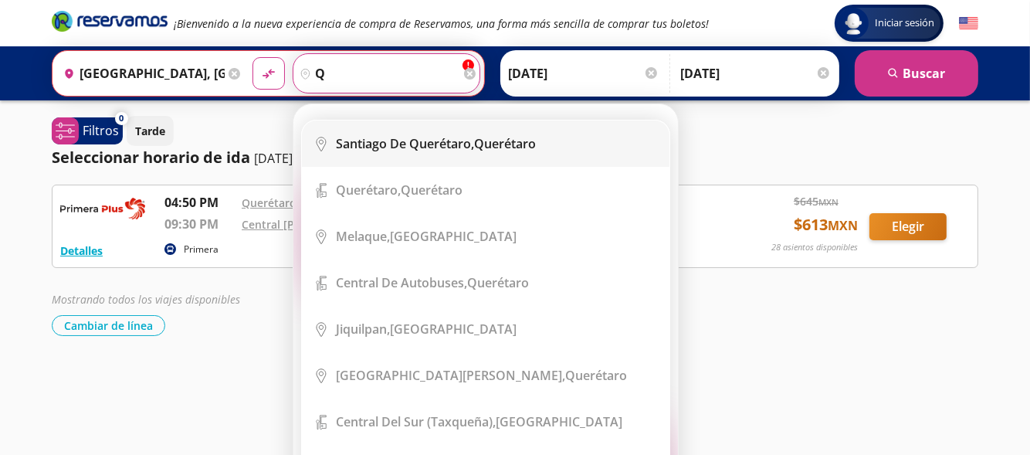
click at [404, 161] on li "City Icon [PERSON_NAME][GEOGRAPHIC_DATA], [GEOGRAPHIC_DATA]" at bounding box center [485, 143] width 367 height 46
type input "[PERSON_NAME] de Querétaro, [GEOGRAPHIC_DATA]"
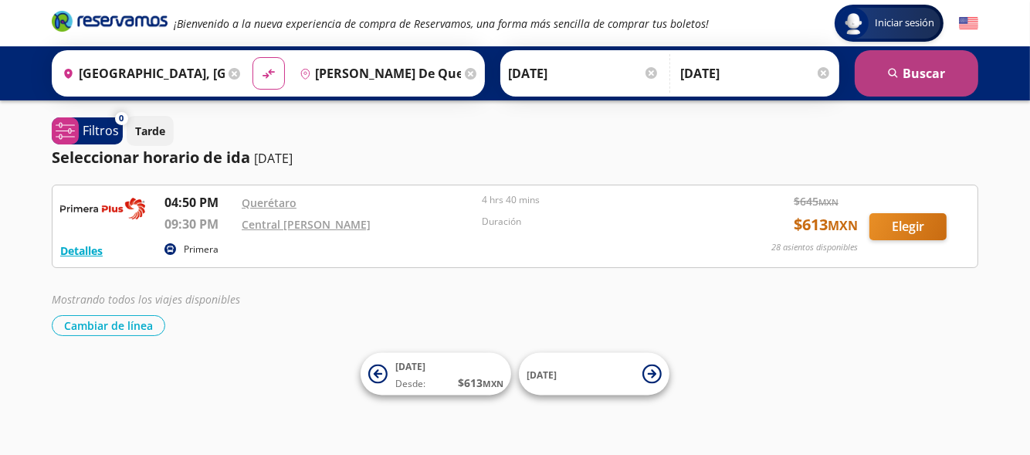
click at [922, 79] on button "search [GEOGRAPHIC_DATA]" at bounding box center [915, 73] width 123 height 46
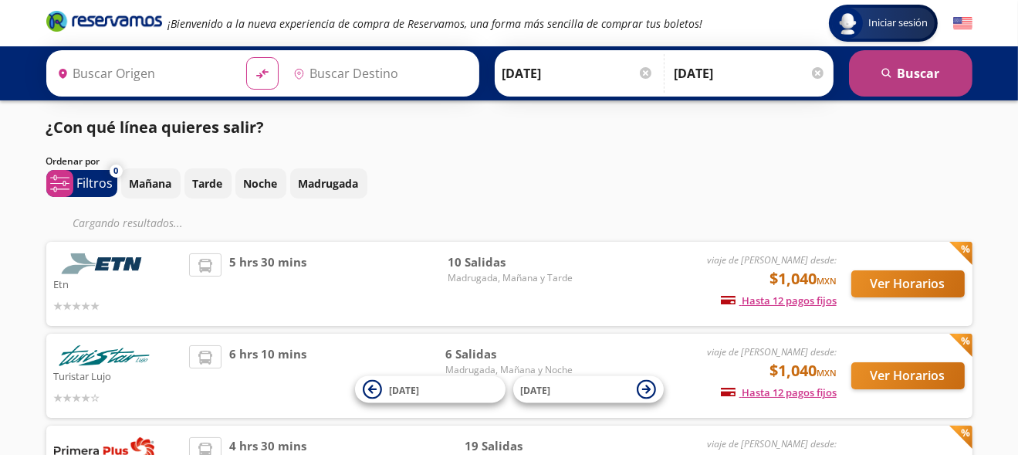
type input "[GEOGRAPHIC_DATA], [GEOGRAPHIC_DATA]"
type input "[PERSON_NAME] de Querétaro, [GEOGRAPHIC_DATA]"
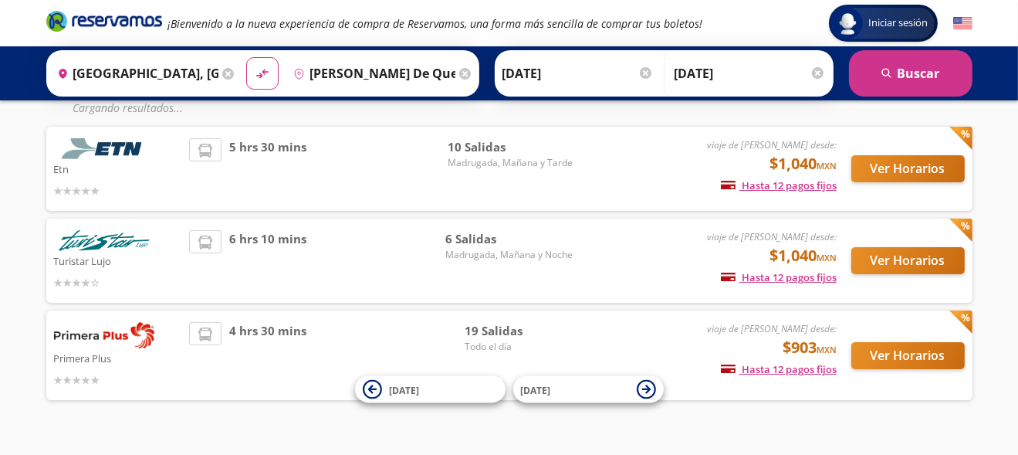
scroll to position [144, 0]
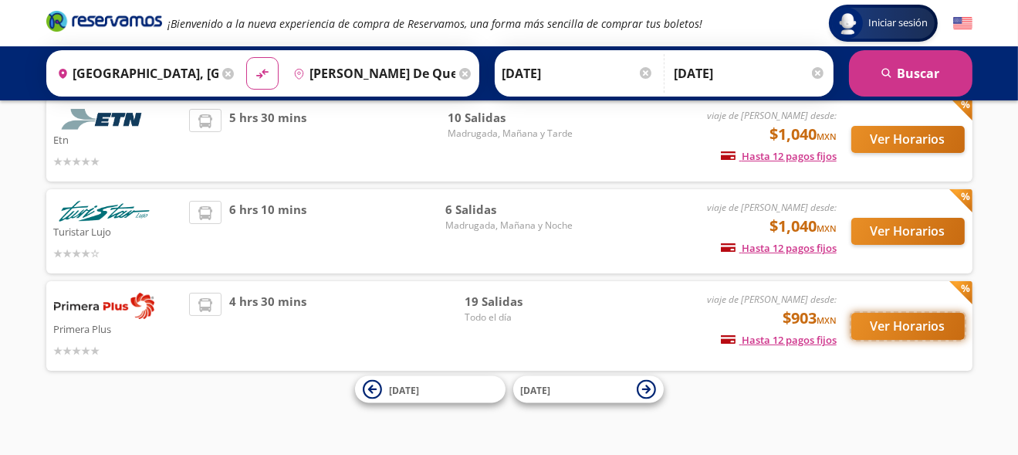
click at [927, 331] on button "Ver Horarios" at bounding box center [907, 326] width 113 height 27
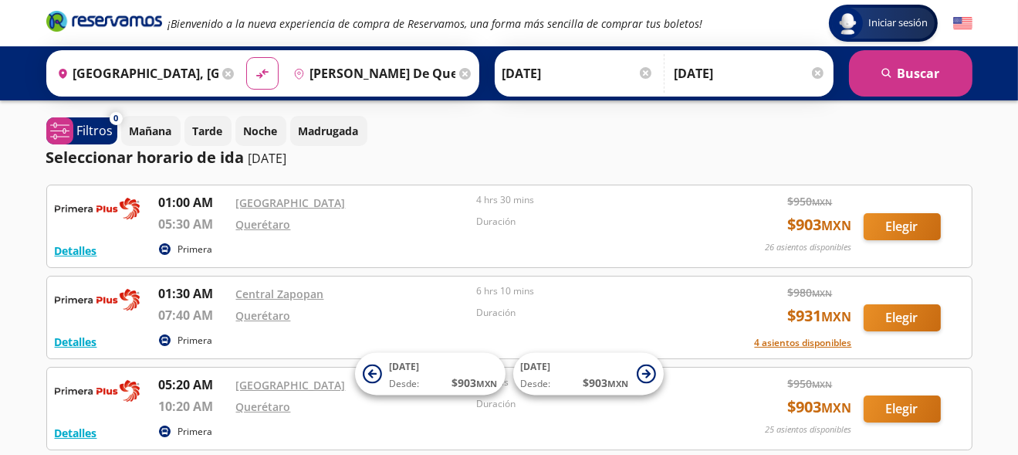
click at [228, 76] on icon at bounding box center [228, 74] width 12 height 12
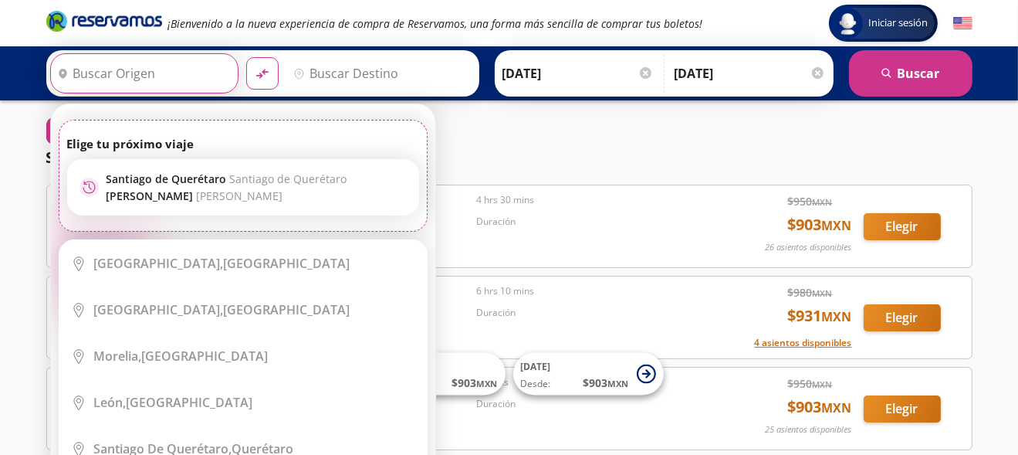
click at [175, 78] on input "Origen" at bounding box center [143, 73] width 184 height 39
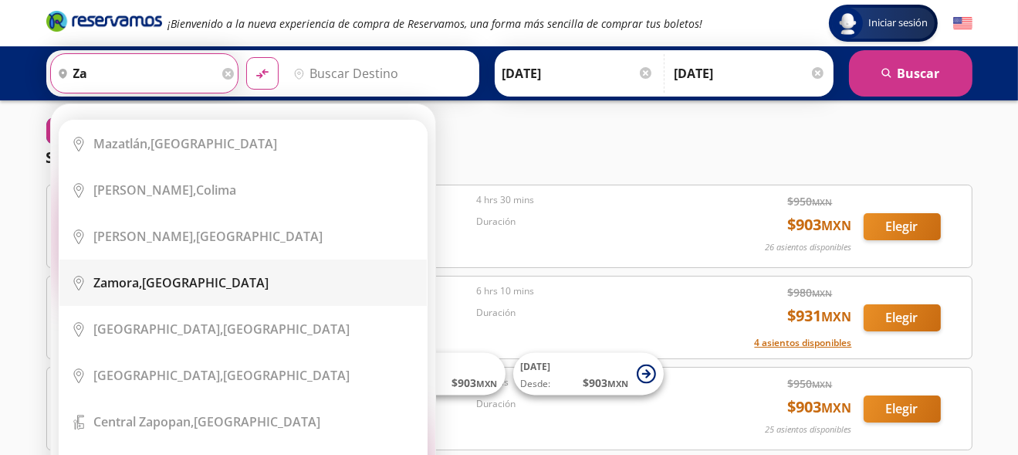
click at [189, 277] on div "[GEOGRAPHIC_DATA], [GEOGRAPHIC_DATA]" at bounding box center [181, 282] width 175 height 17
type input "[GEOGRAPHIC_DATA], [GEOGRAPHIC_DATA]"
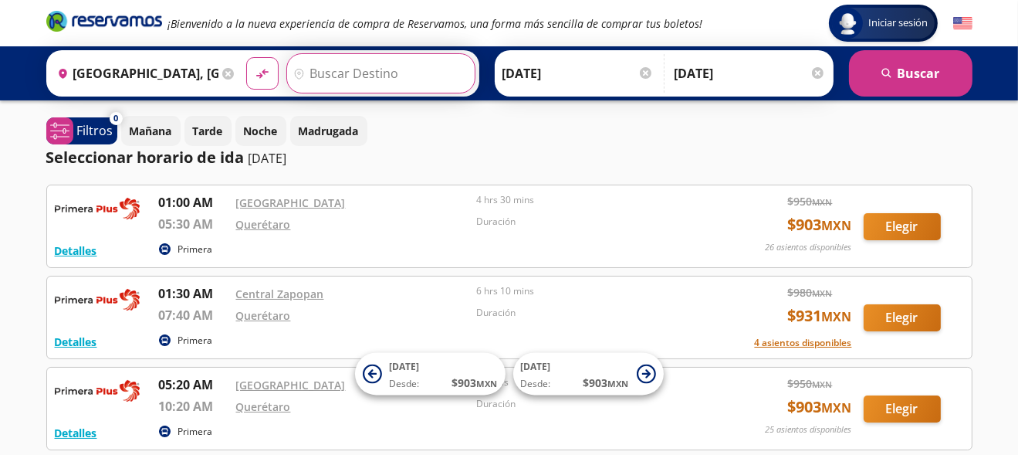
click at [374, 70] on input "Destino" at bounding box center [379, 73] width 184 height 39
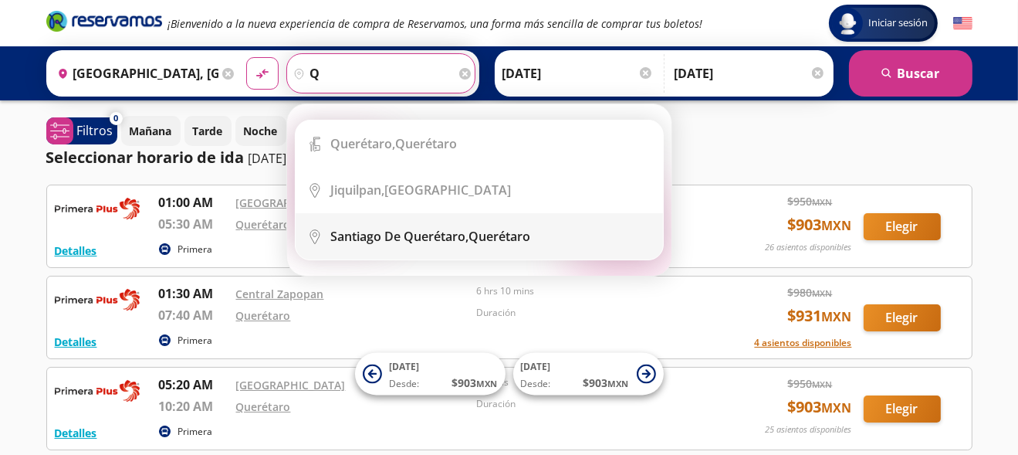
click at [405, 250] on li "City Icon [PERSON_NAME][GEOGRAPHIC_DATA], [GEOGRAPHIC_DATA]" at bounding box center [479, 236] width 367 height 46
type input "[PERSON_NAME] de Querétaro, [GEOGRAPHIC_DATA]"
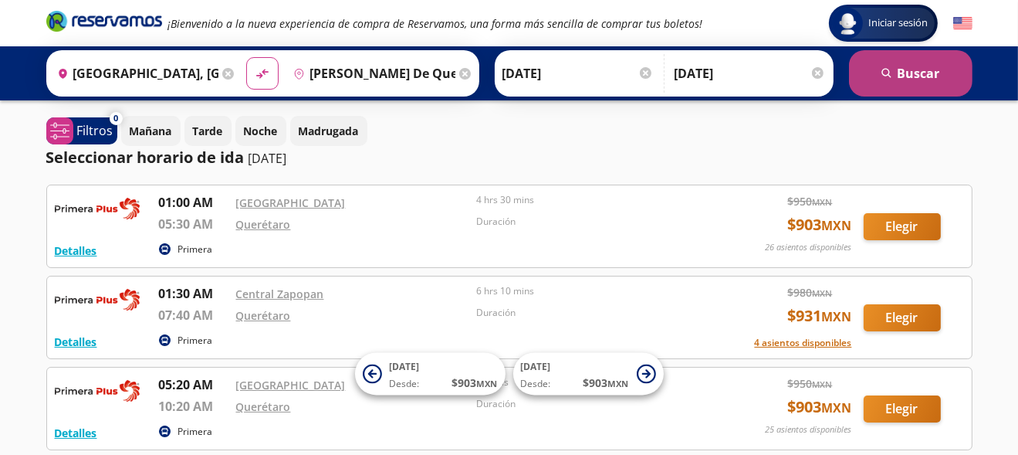
click at [891, 82] on button "search [GEOGRAPHIC_DATA]" at bounding box center [910, 73] width 123 height 46
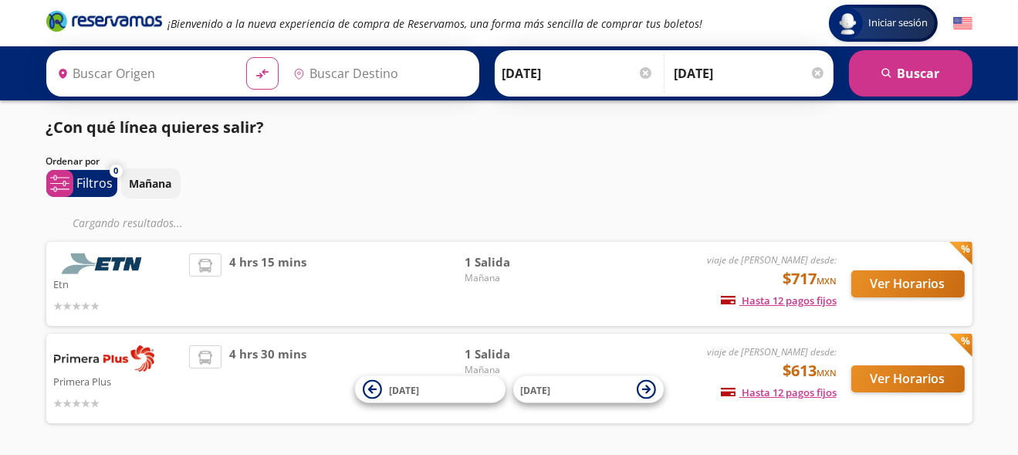
type input "[PERSON_NAME] de Querétaro, [GEOGRAPHIC_DATA]"
type input "[GEOGRAPHIC_DATA], [GEOGRAPHIC_DATA]"
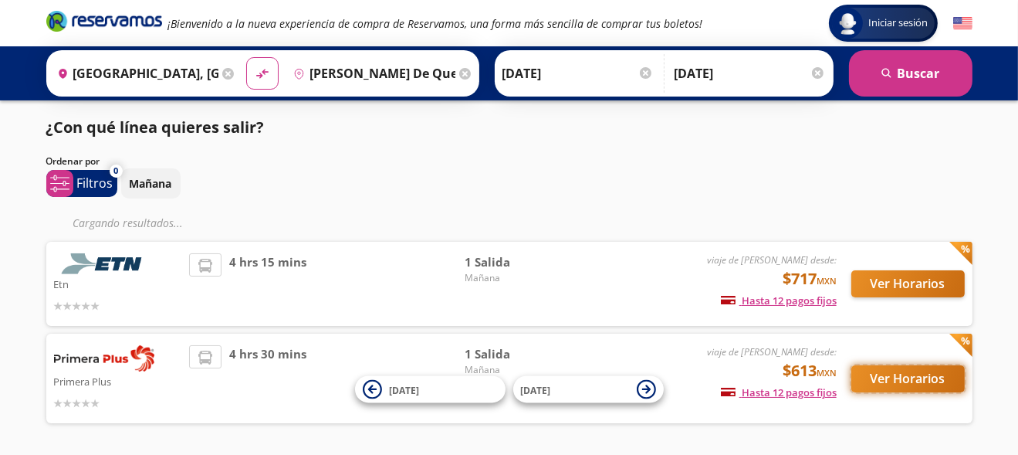
click at [903, 374] on button "Ver Horarios" at bounding box center [907, 378] width 113 height 27
